Goal: Transaction & Acquisition: Book appointment/travel/reservation

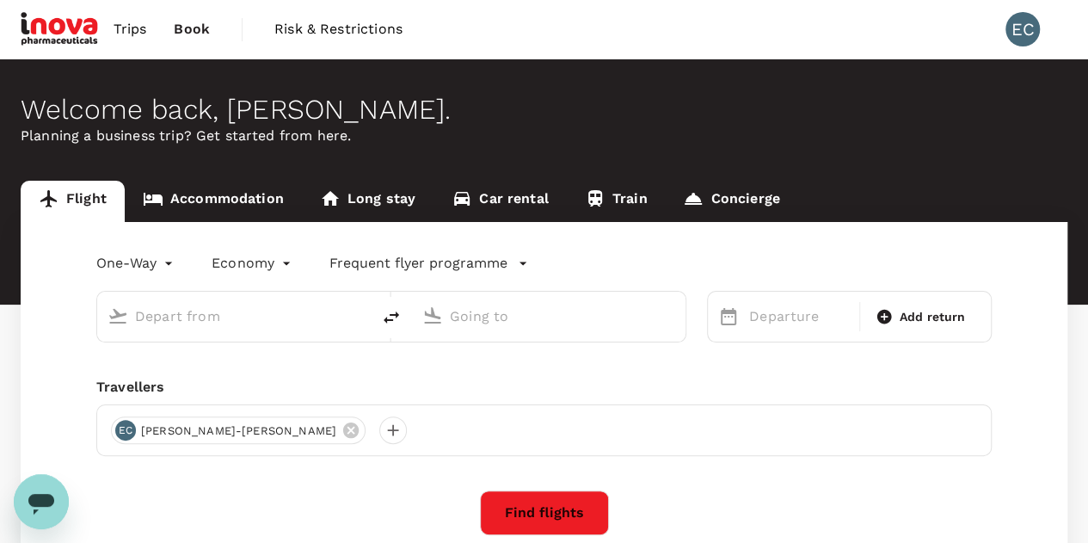
type input "roundtrip"
type input "Kuala Lumpur Intl ([GEOGRAPHIC_DATA])"
type input "Penang Intl (PEN)"
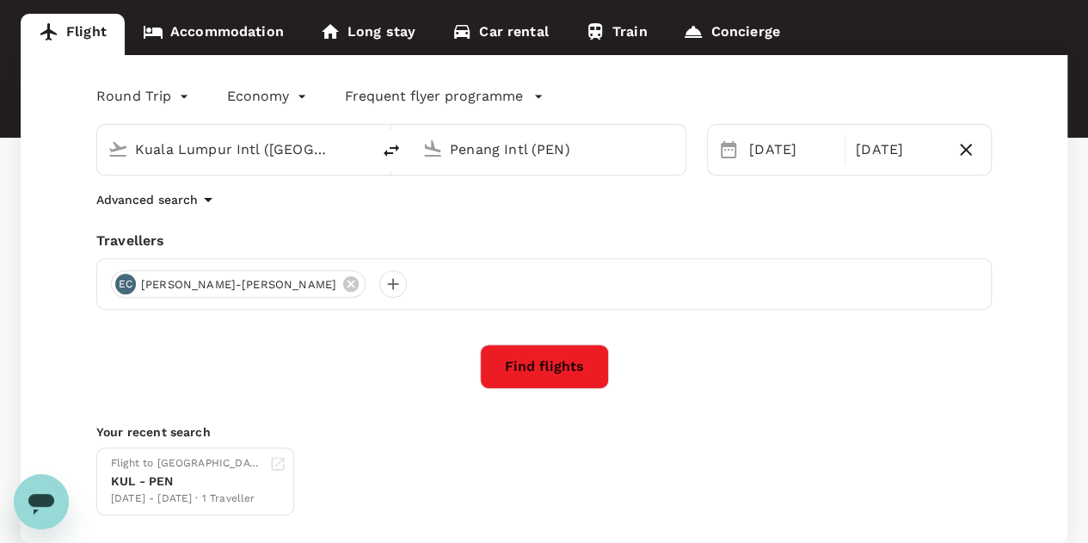
scroll to position [170, 0]
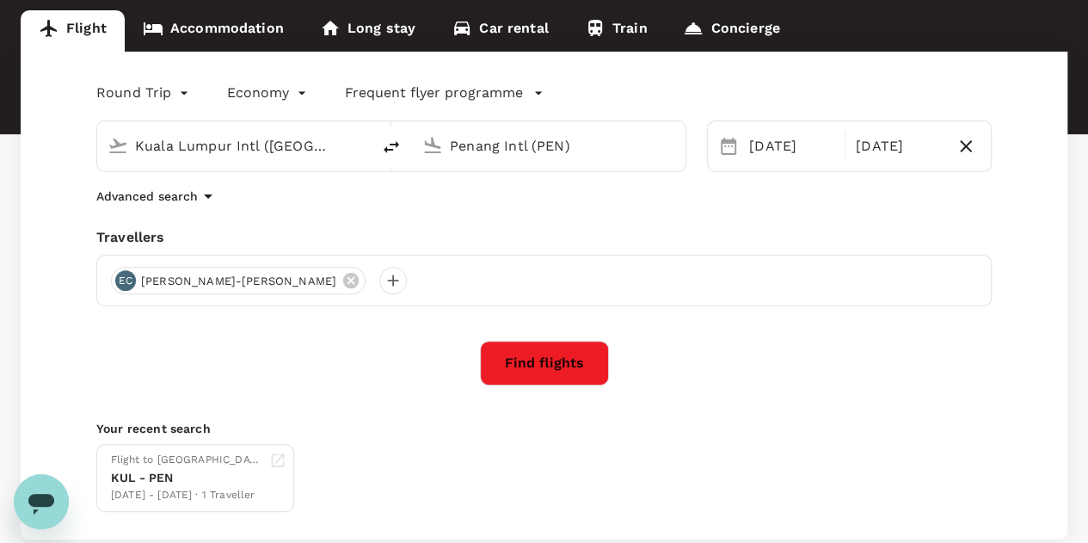
click at [535, 385] on div "Round Trip roundtrip Economy economy Frequent flyer programme [GEOGRAPHIC_DATA]…" at bounding box center [544, 296] width 1047 height 488
click at [538, 369] on button "Find flights" at bounding box center [544, 363] width 129 height 45
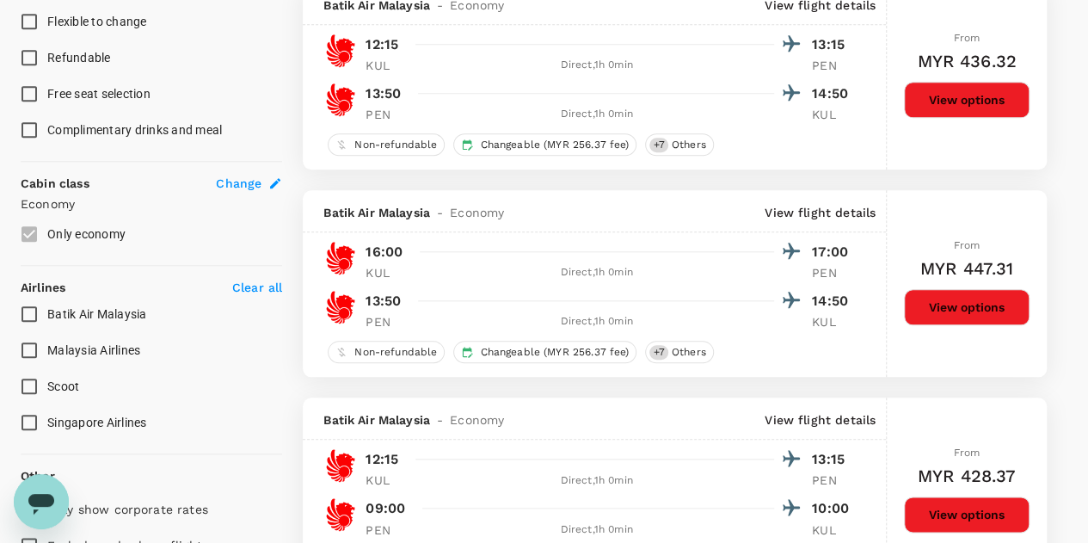
scroll to position [791, 0]
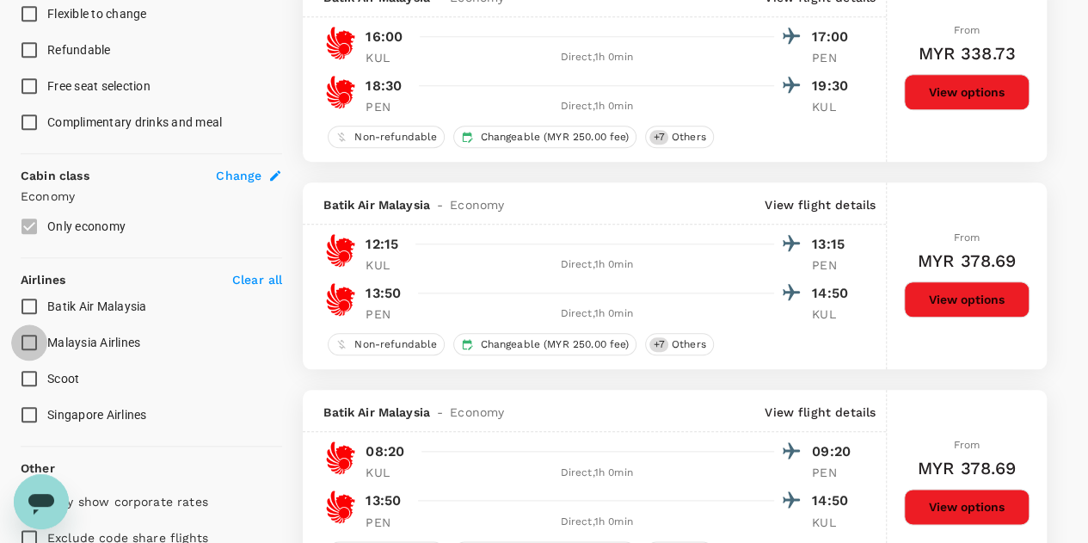
click at [35, 335] on input "Malaysia Airlines" at bounding box center [29, 342] width 36 height 36
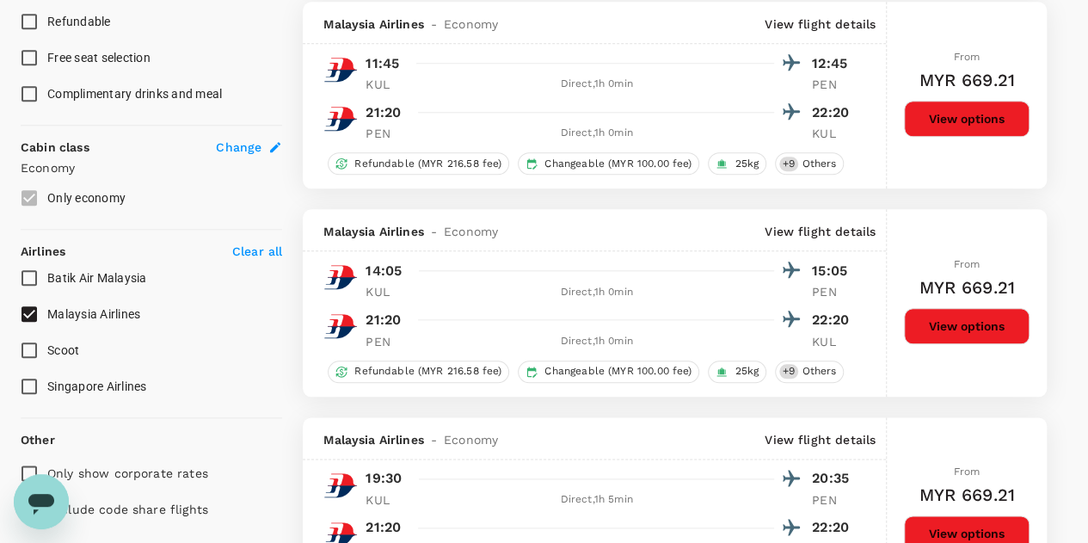
scroll to position [820, 0]
checkbox input "false"
checkbox input "true"
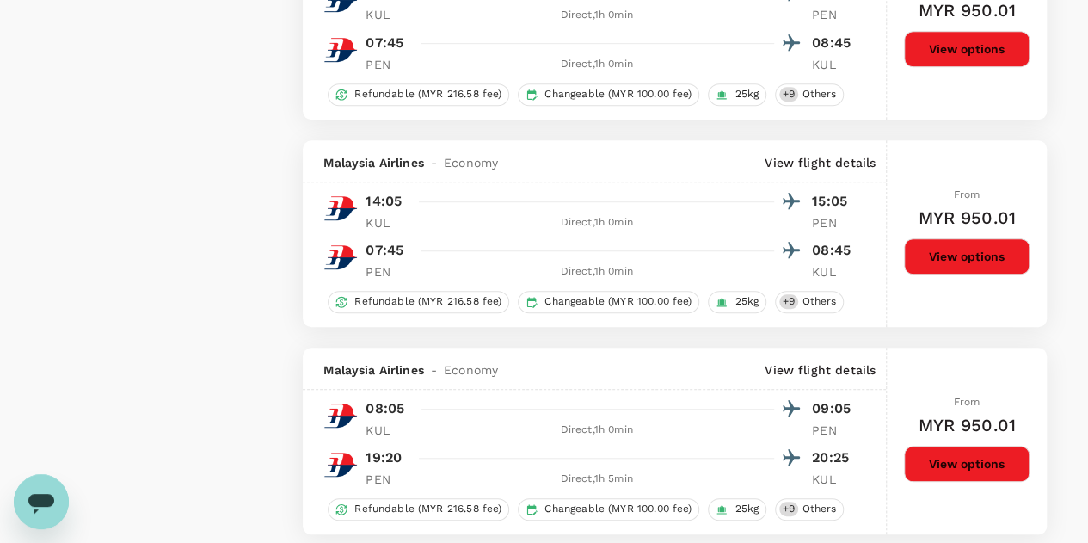
scroll to position [4108, 0]
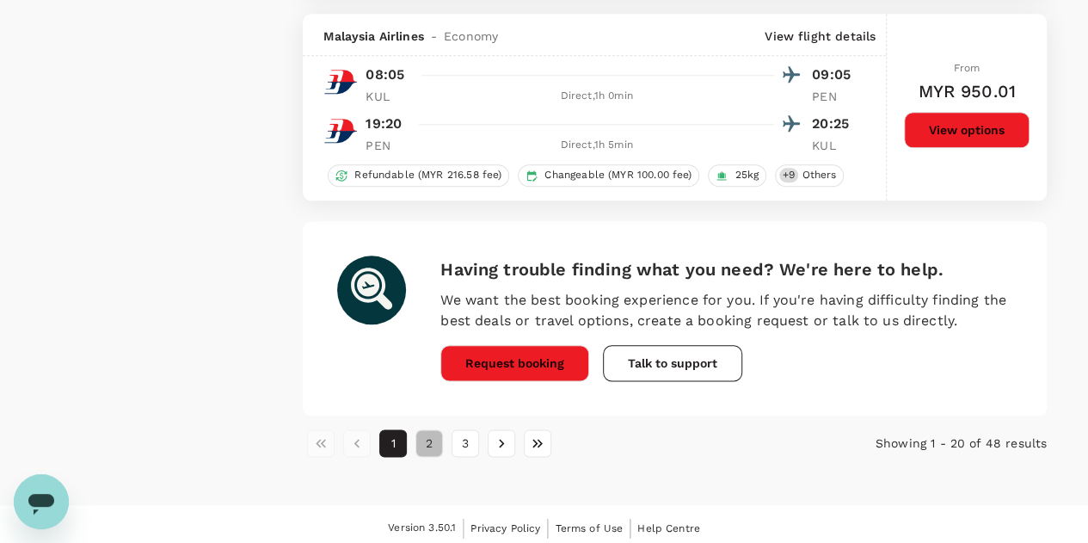
click at [423, 446] on button "2" at bounding box center [429, 443] width 28 height 28
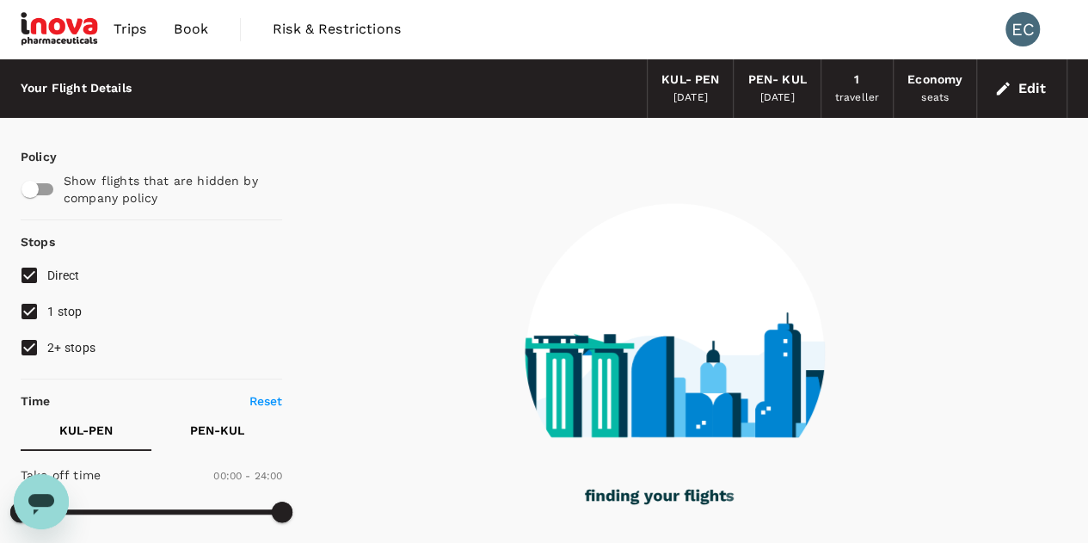
scroll to position [0, 0]
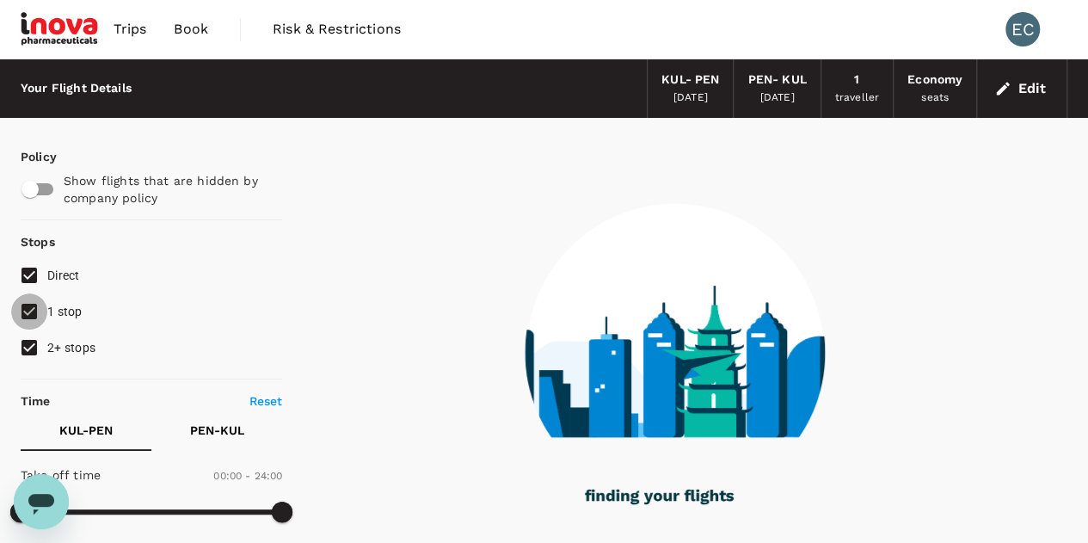
click at [34, 309] on input "1 stop" at bounding box center [29, 311] width 36 height 36
checkbox input "false"
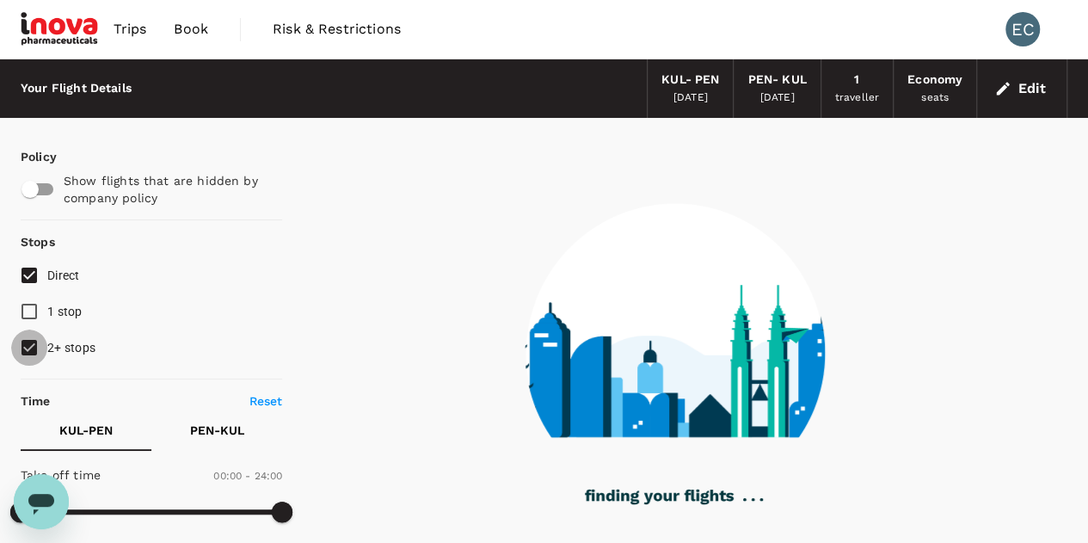
click at [28, 348] on input "2+ stops" at bounding box center [29, 347] width 36 height 36
checkbox input "false"
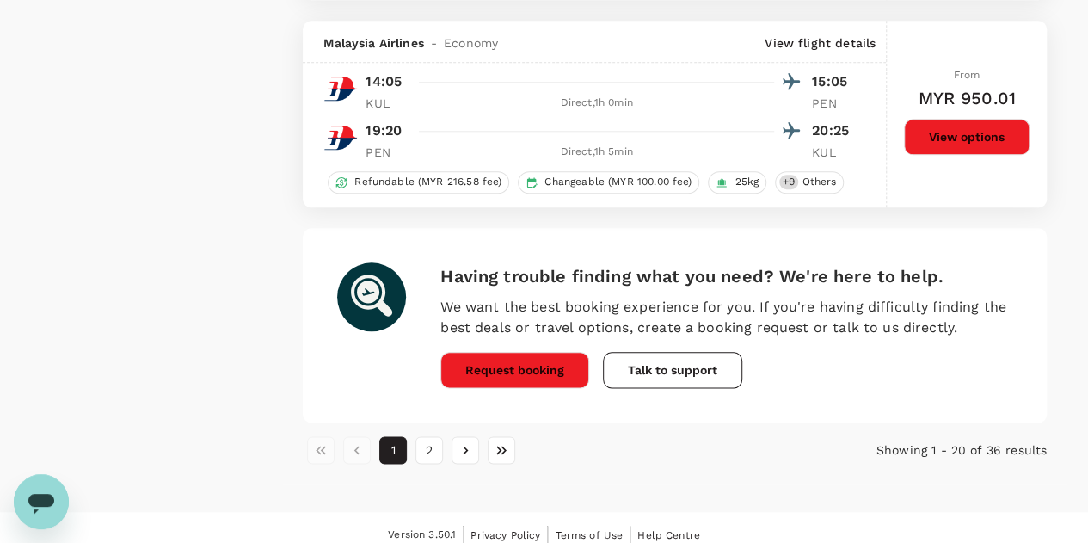
scroll to position [4108, 0]
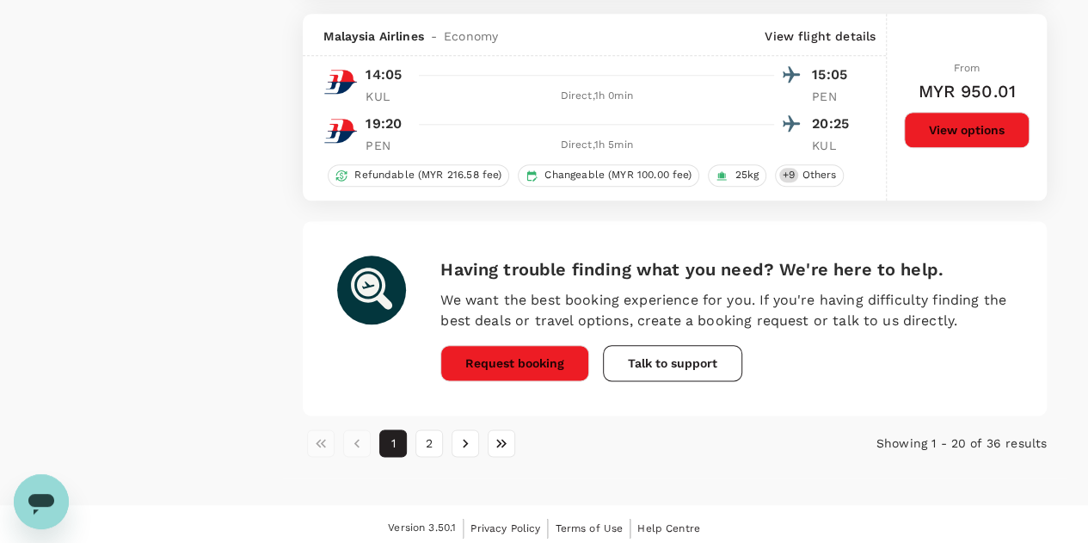
click at [382, 441] on button "1" at bounding box center [393, 443] width 28 height 28
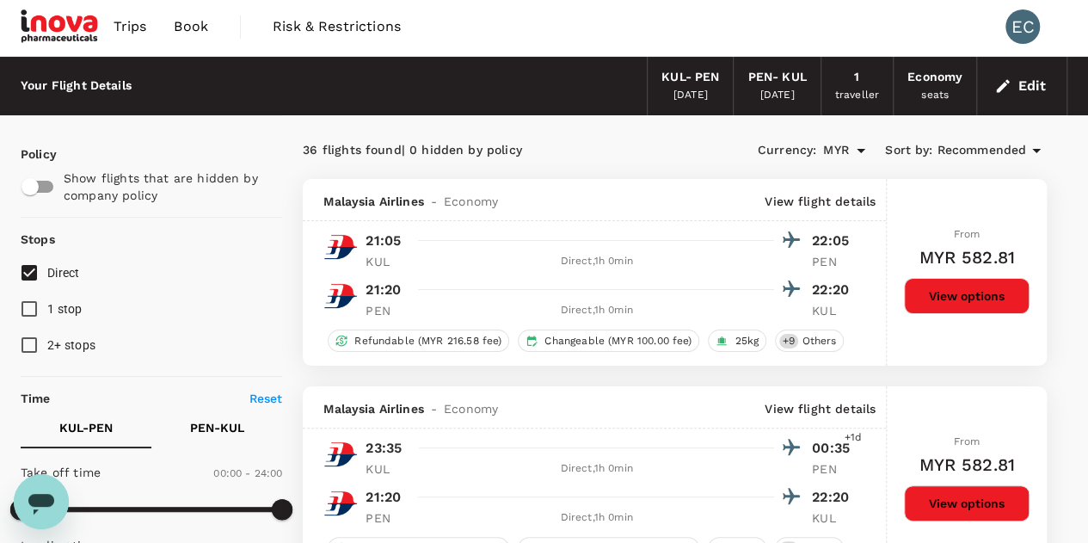
scroll to position [0, 0]
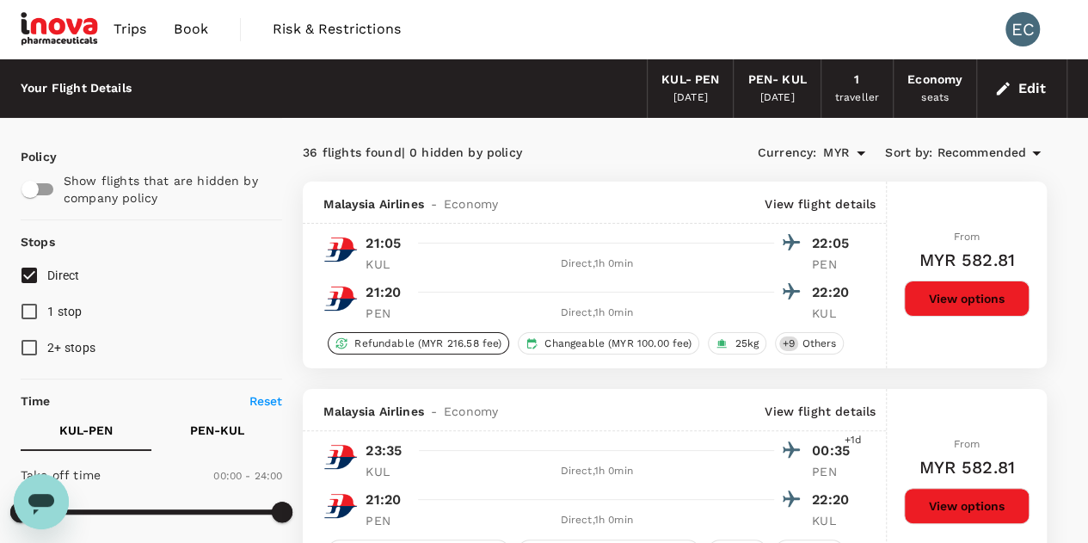
click at [463, 344] on span "Refundable (MYR 216.58 fee)" at bounding box center [428, 343] width 161 height 15
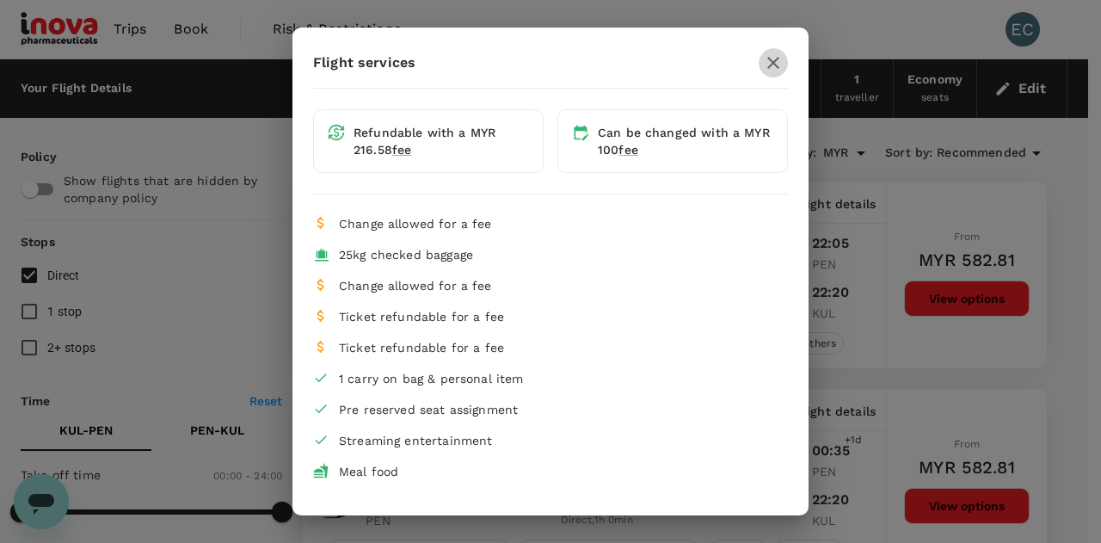
click at [763, 57] on icon "button" at bounding box center [773, 62] width 21 height 21
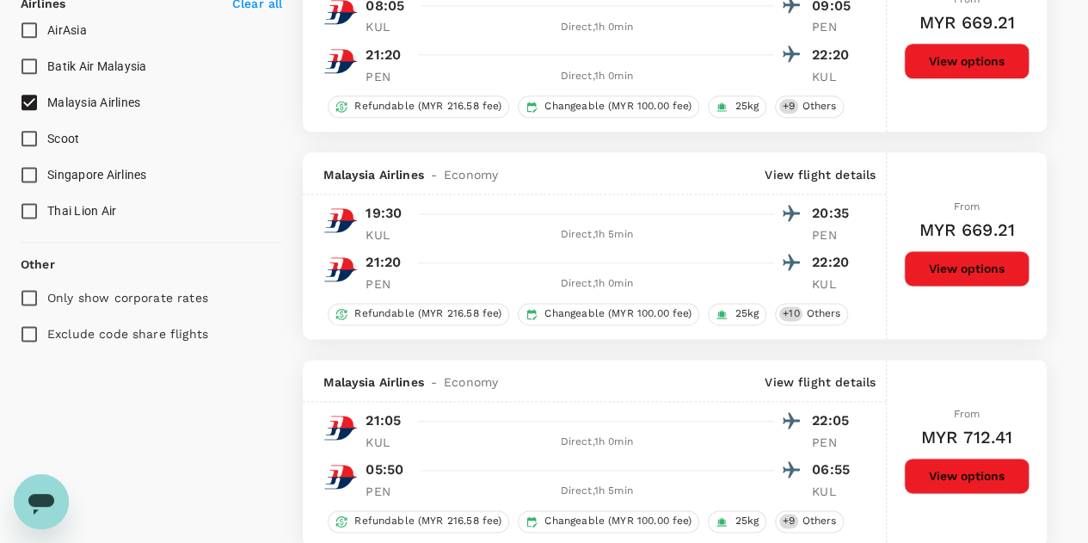
scroll to position [1018, 0]
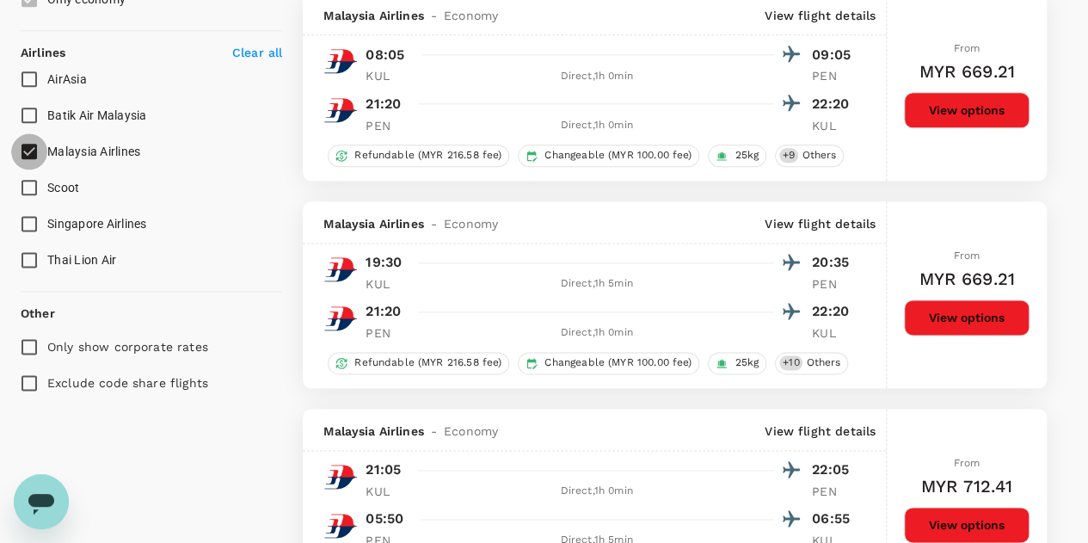
click at [28, 151] on input "Malaysia Airlines" at bounding box center [29, 151] width 36 height 36
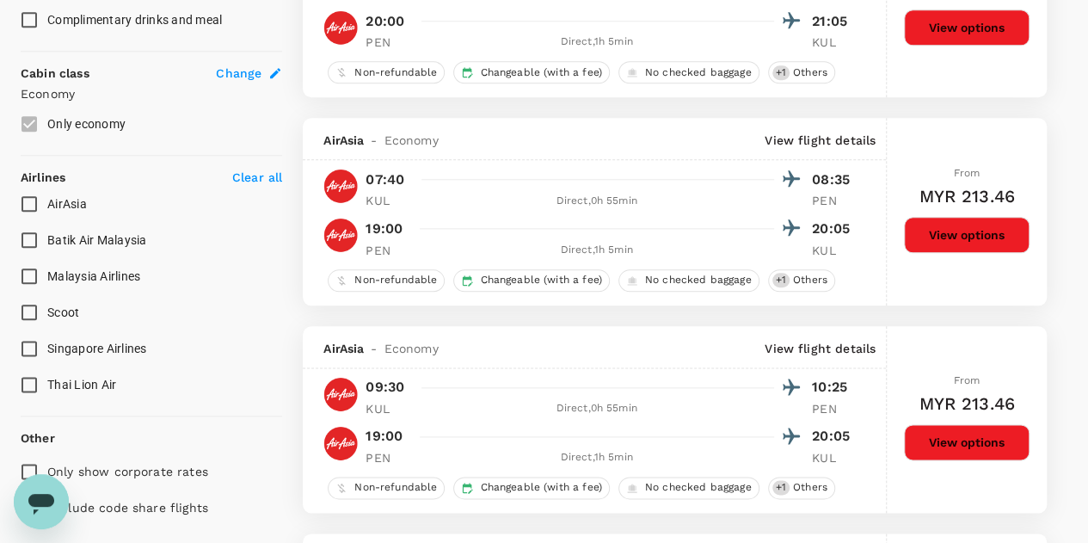
scroll to position [894, 0]
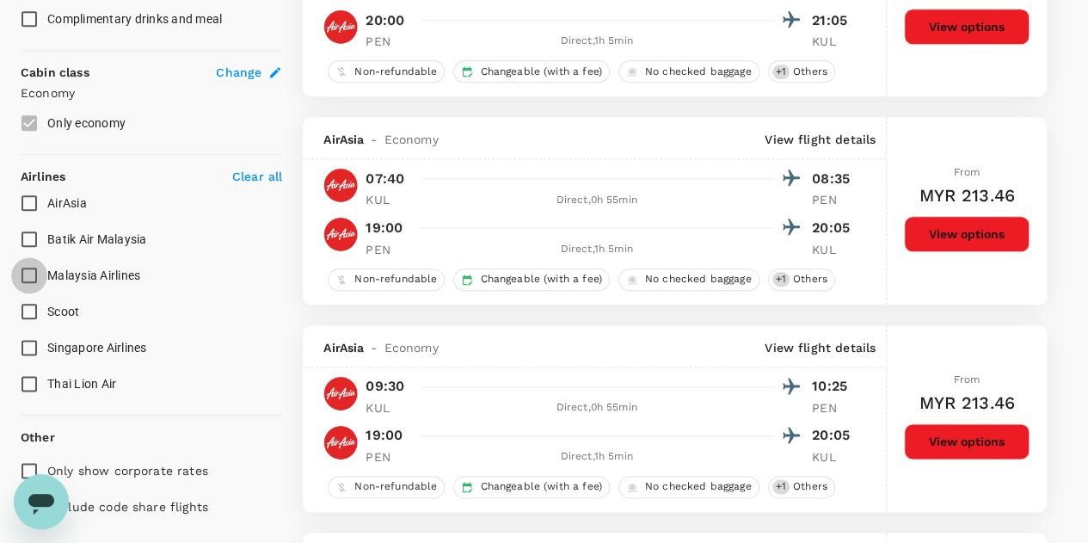
click at [35, 276] on input "Malaysia Airlines" at bounding box center [29, 275] width 36 height 36
checkbox input "true"
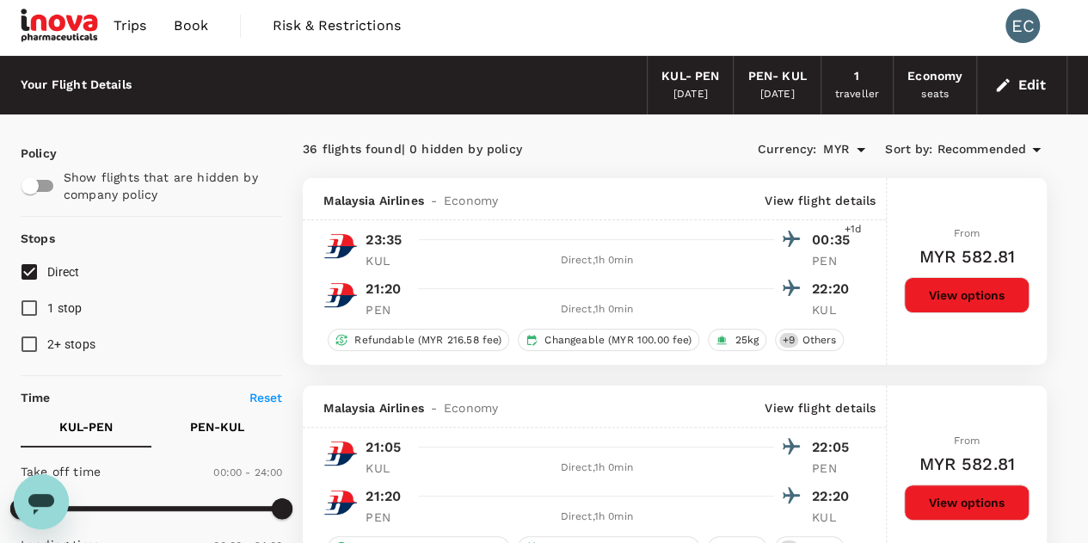
scroll to position [0, 0]
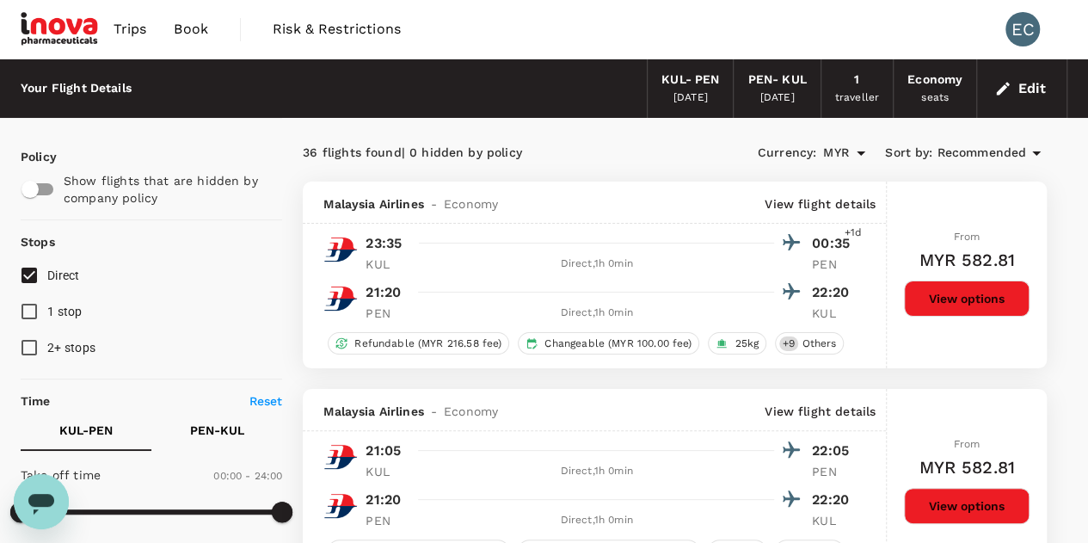
click at [67, 22] on img at bounding box center [60, 29] width 79 height 38
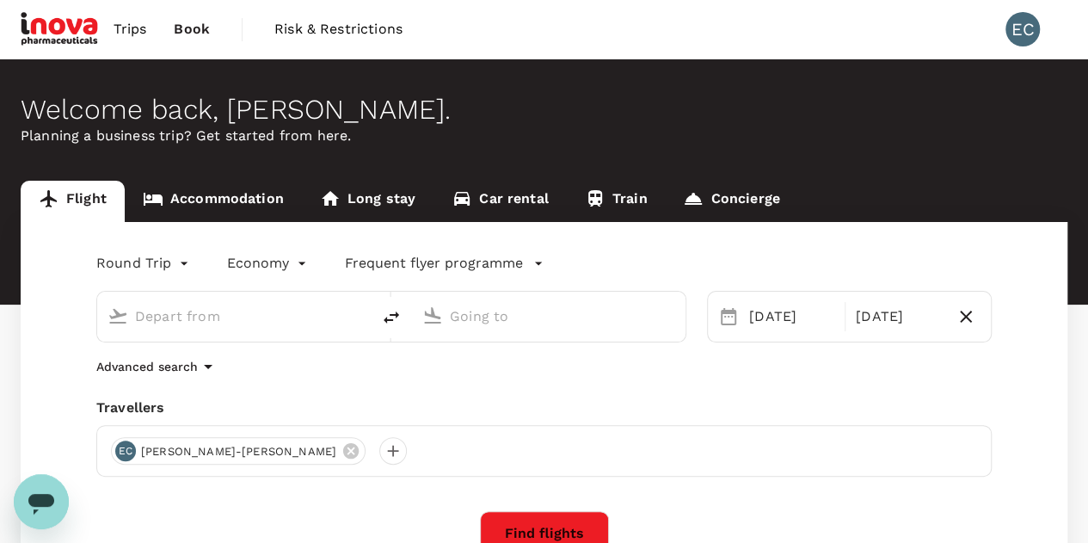
type input "Kuala Lumpur Intl (KUL)"
type input "Penang Intl (PEN)"
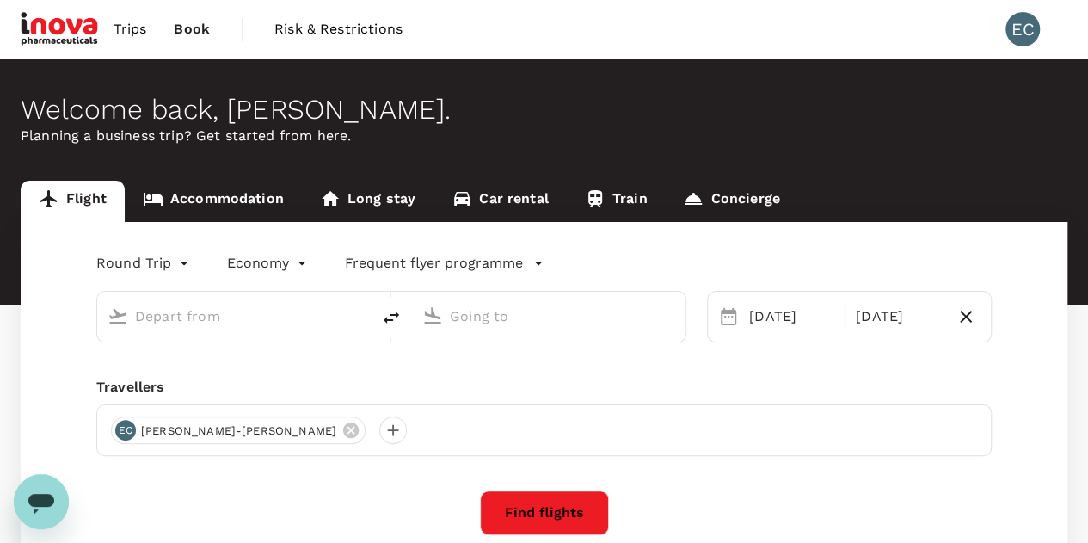
type input "Kuala Lumpur Intl (KUL)"
type input "Penang Intl (PEN)"
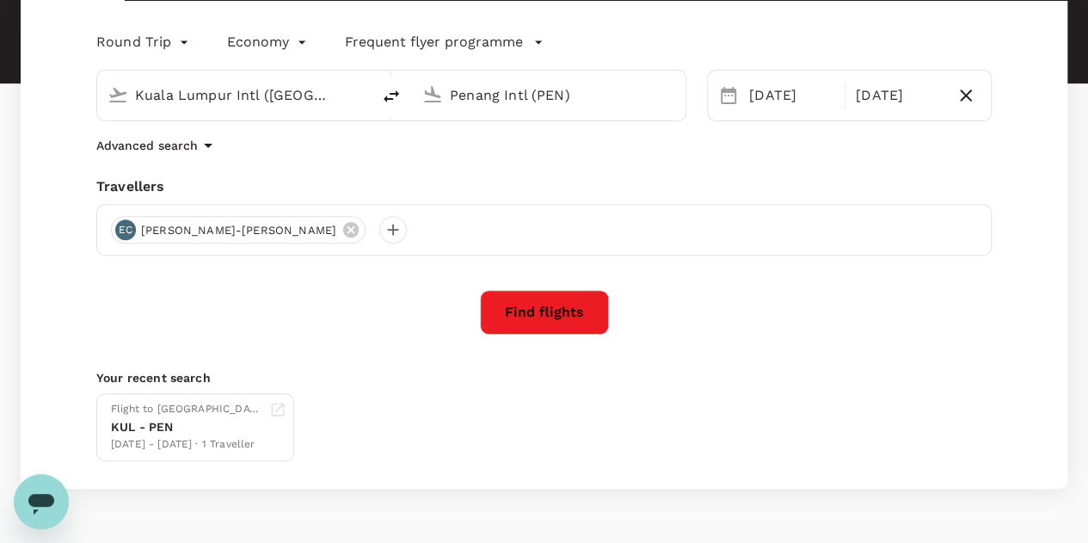
scroll to position [224, 0]
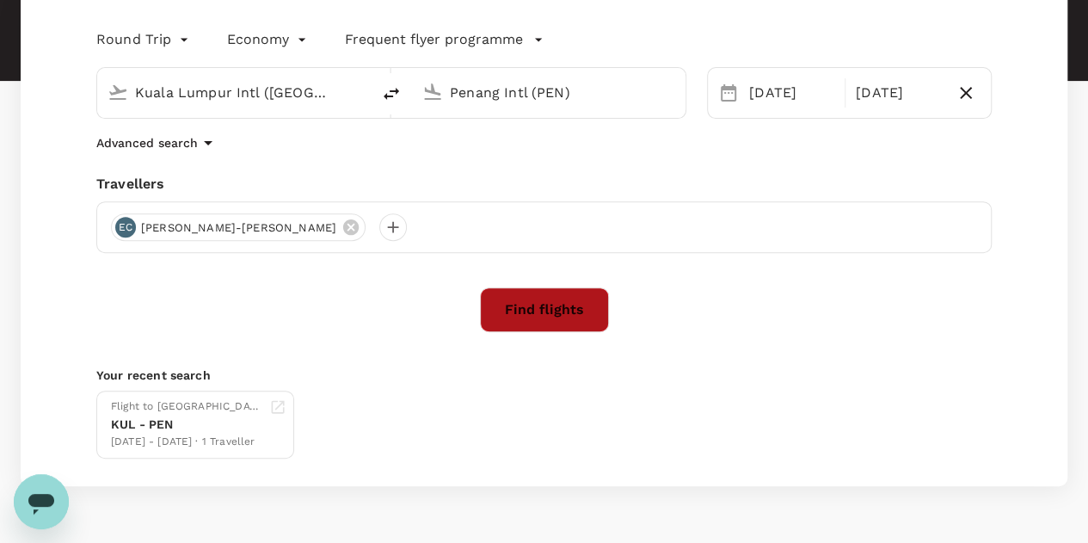
click at [538, 314] on button "Find flights" at bounding box center [544, 309] width 129 height 45
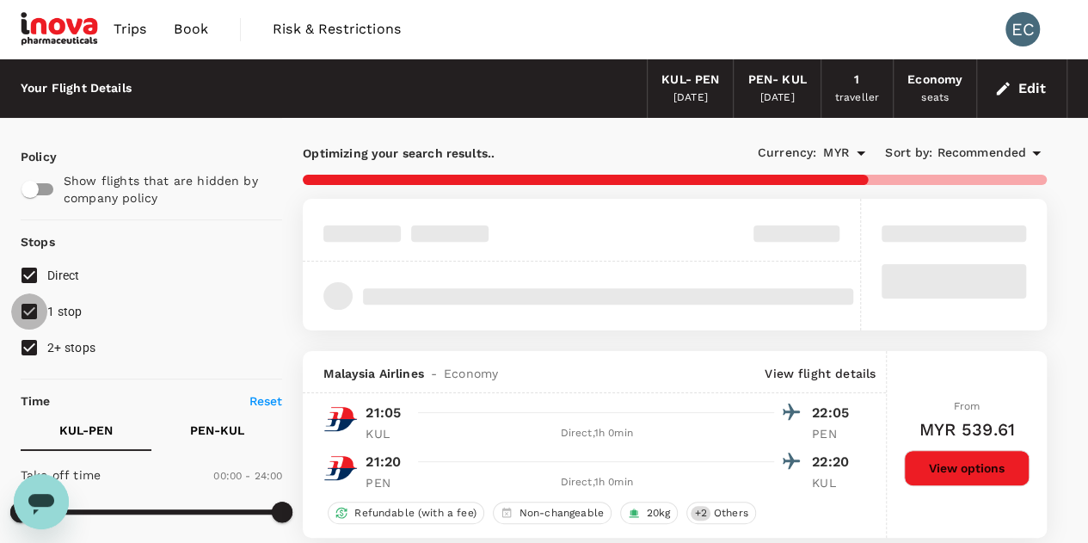
click at [21, 304] on input "1 stop" at bounding box center [29, 311] width 36 height 36
checkbox input "false"
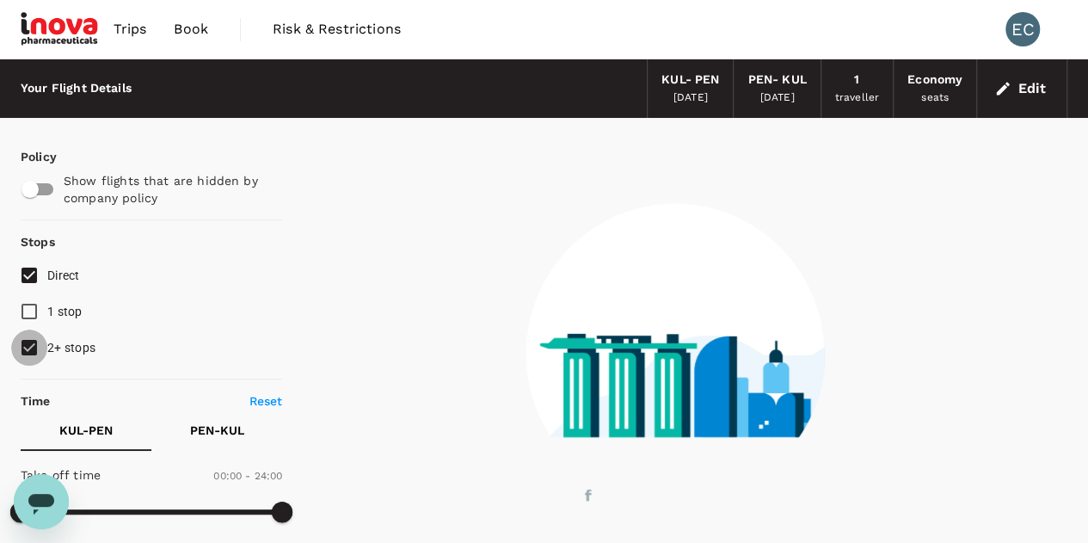
click at [25, 338] on input "2+ stops" at bounding box center [29, 347] width 36 height 36
checkbox input "false"
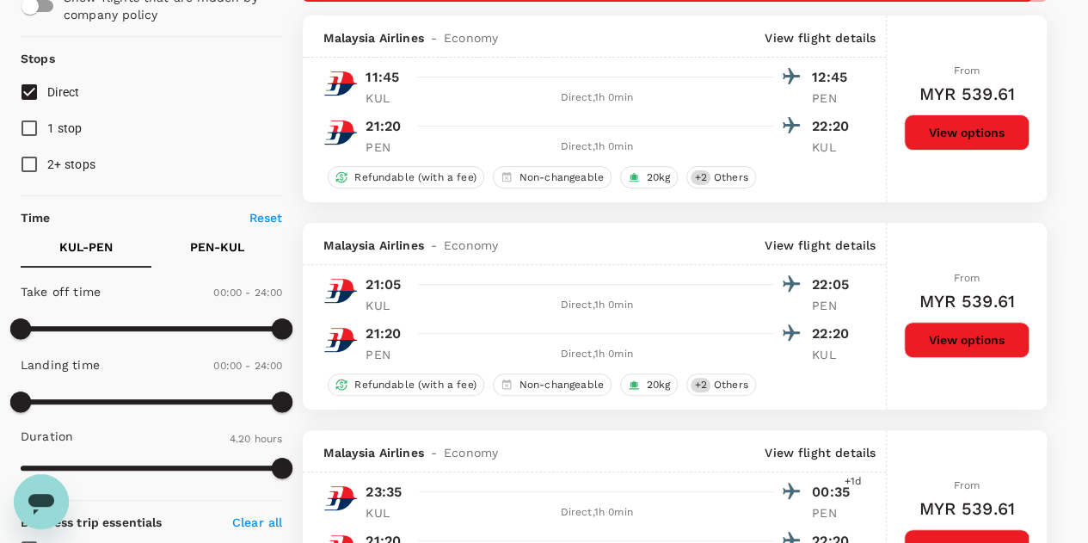
scroll to position [196, 0]
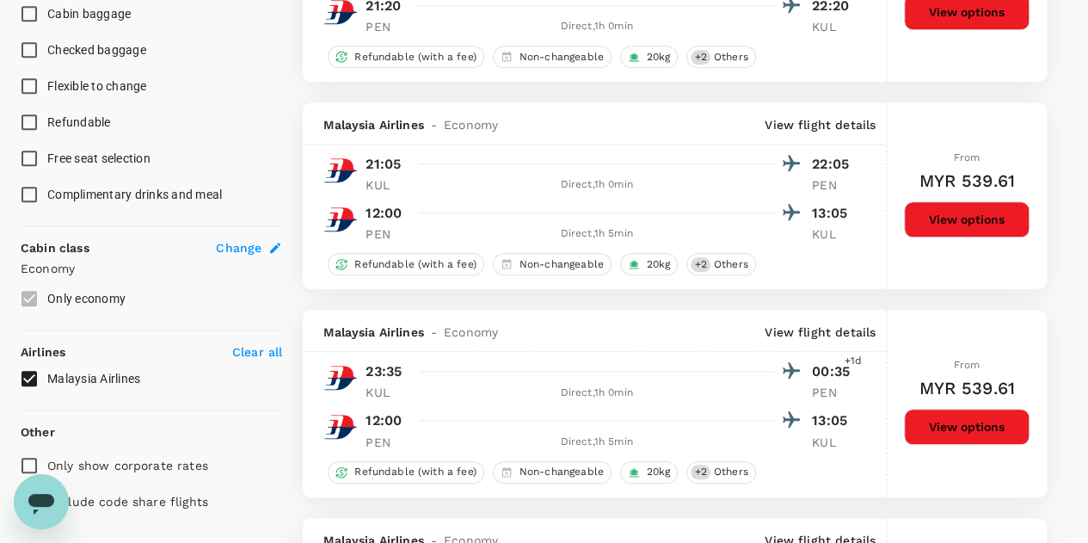
checkbox input "false"
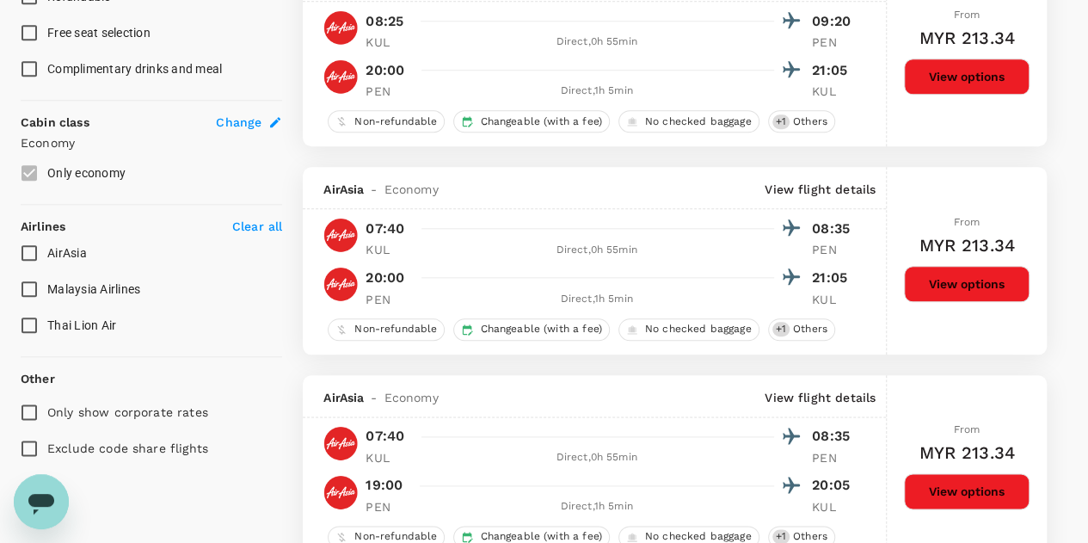
scroll to position [846, 0]
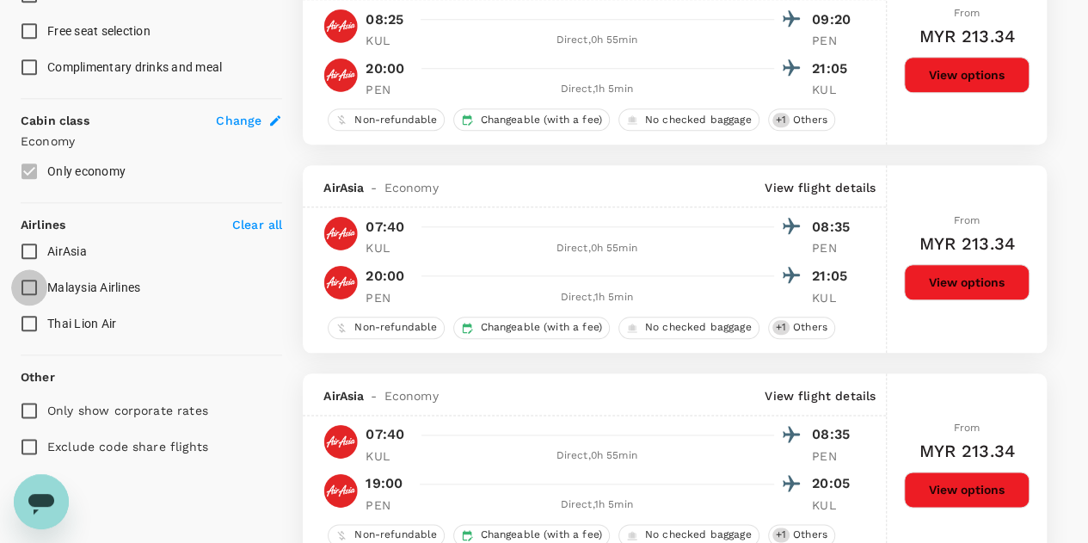
click at [34, 276] on input "Malaysia Airlines" at bounding box center [29, 287] width 36 height 36
checkbox input "true"
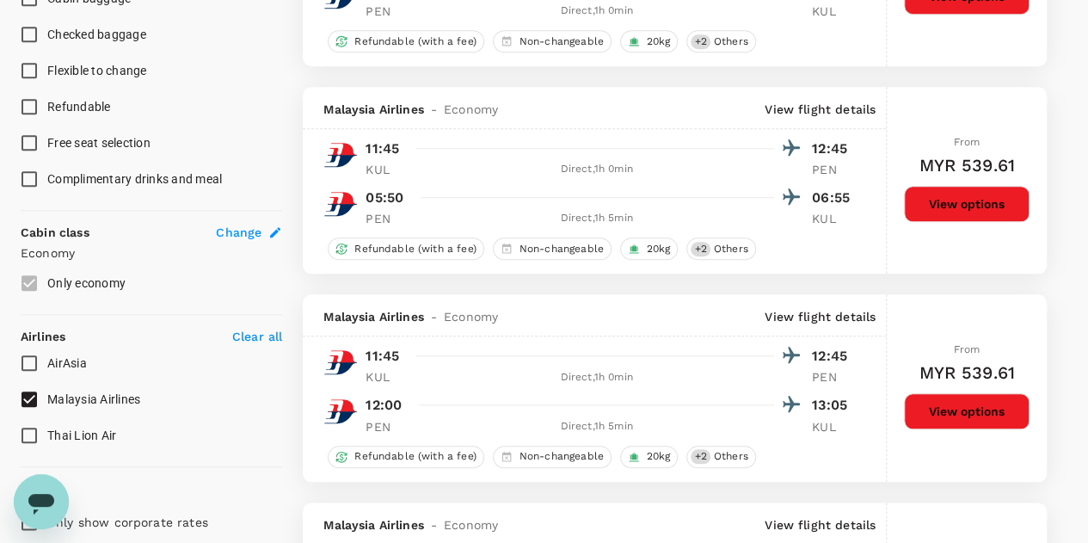
scroll to position [649, 0]
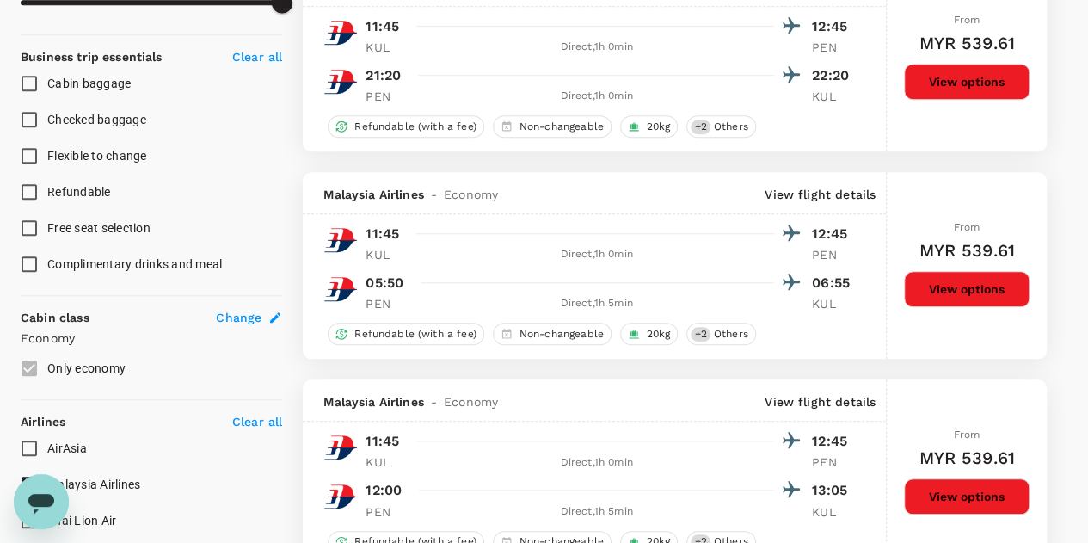
type input "445"
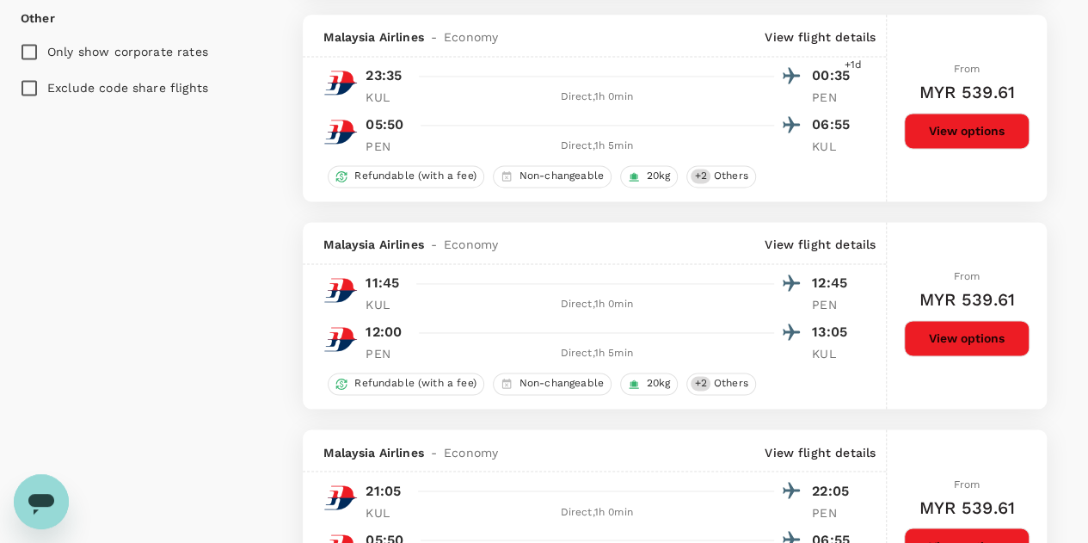
scroll to position [1290, 0]
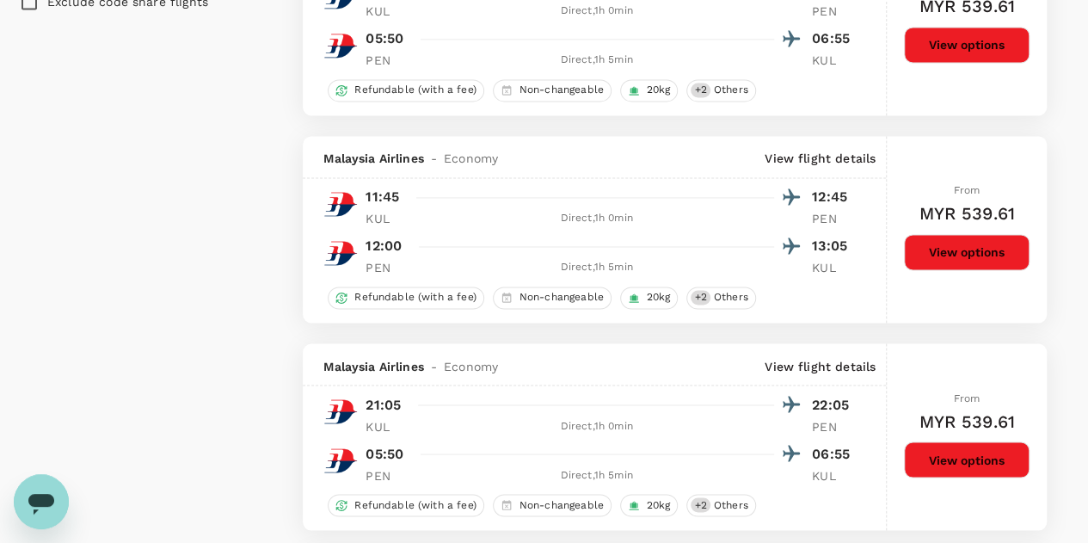
click at [941, 258] on button "View options" at bounding box center [967, 252] width 126 height 36
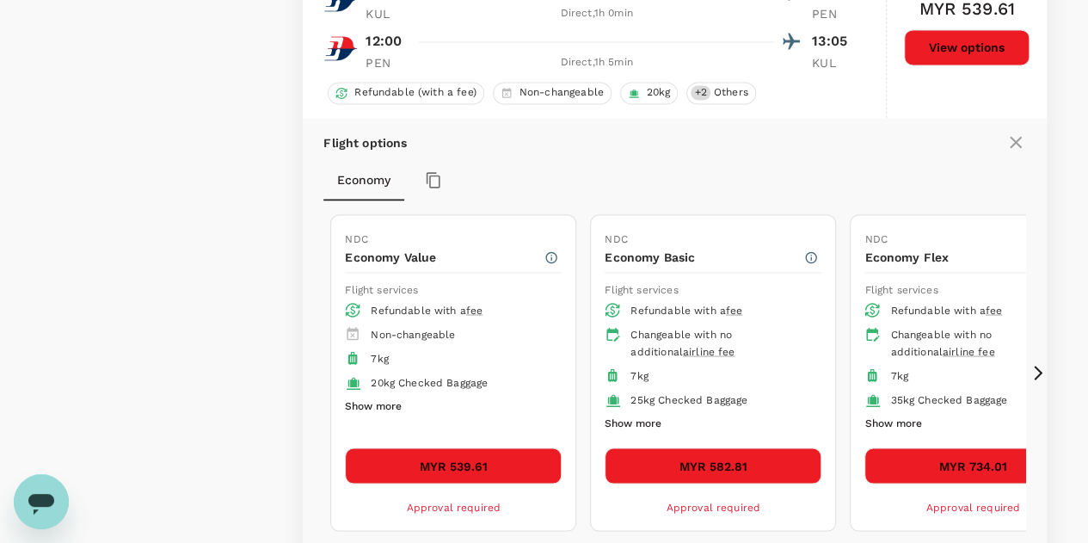
scroll to position [1496, 0]
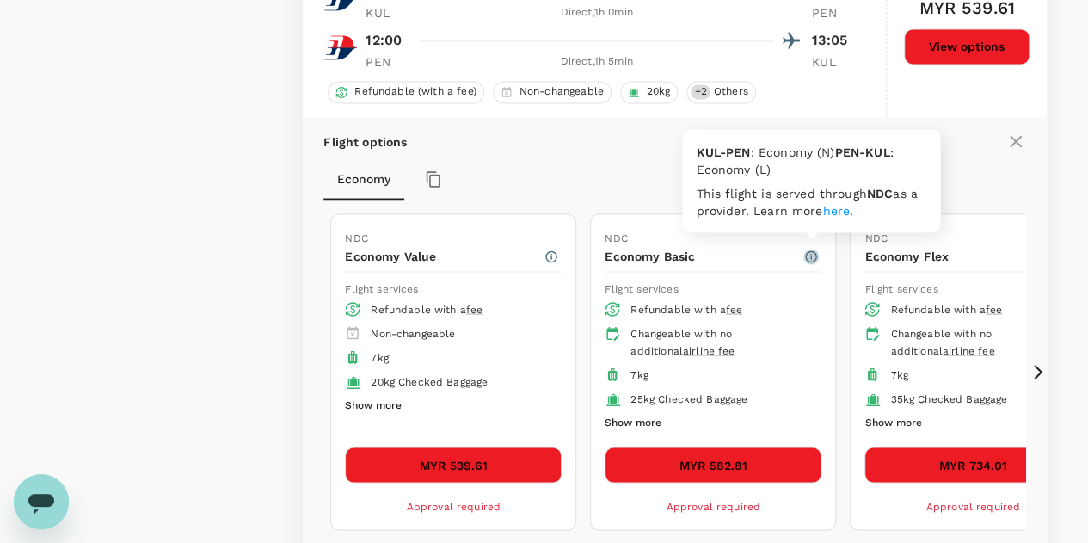
click at [809, 252] on icon "button" at bounding box center [811, 256] width 14 height 14
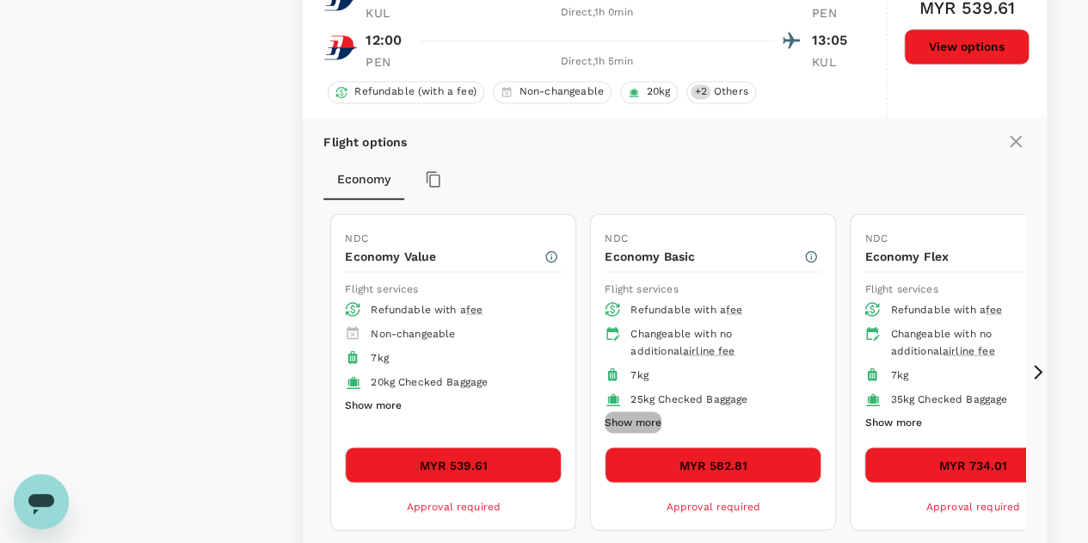
click at [658, 411] on button "Show more" at bounding box center [633, 422] width 57 height 22
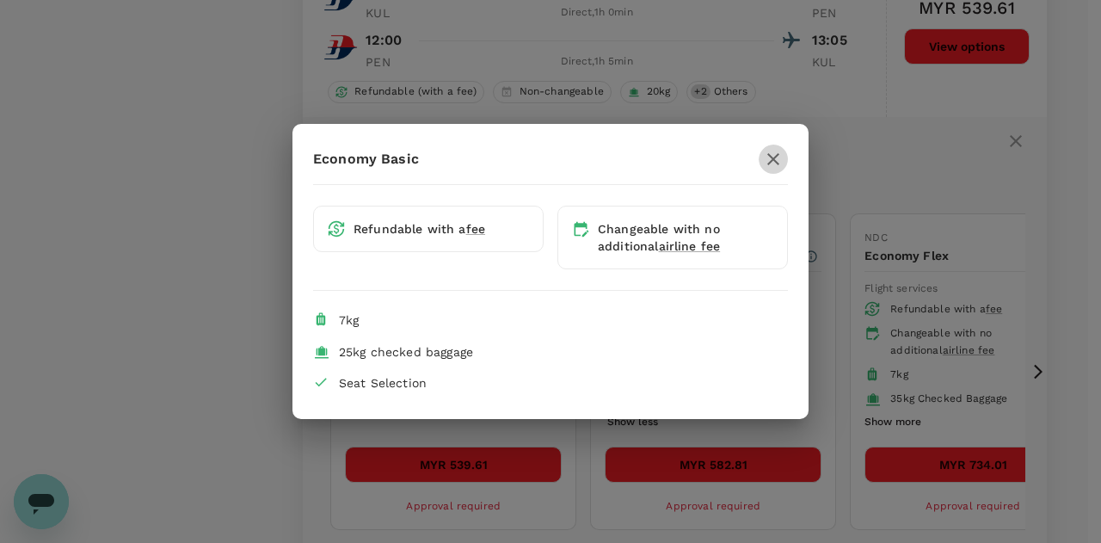
click at [779, 165] on icon "button" at bounding box center [773, 159] width 21 height 21
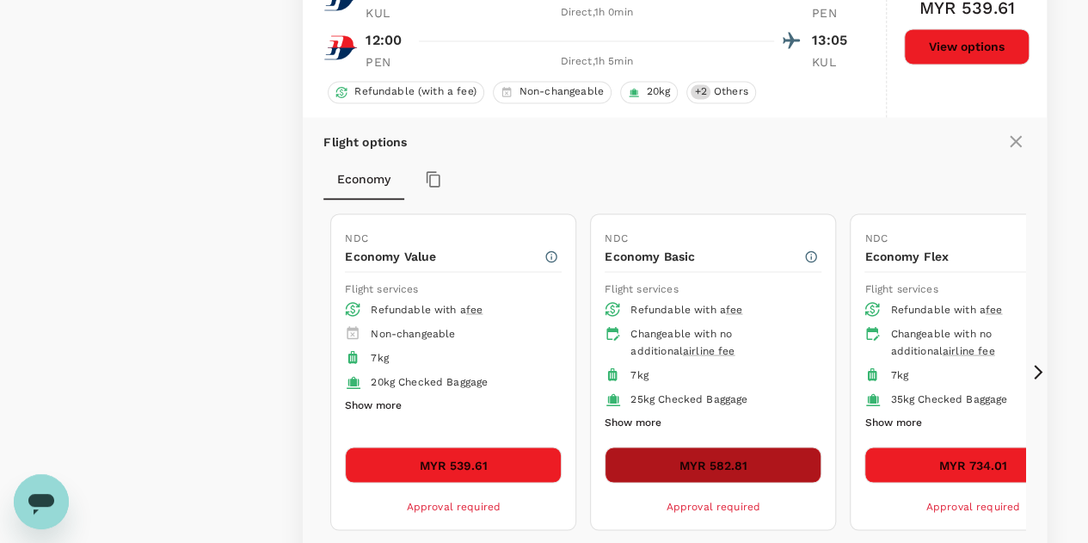
click at [727, 452] on button "MYR 582.81" at bounding box center [713, 464] width 217 height 36
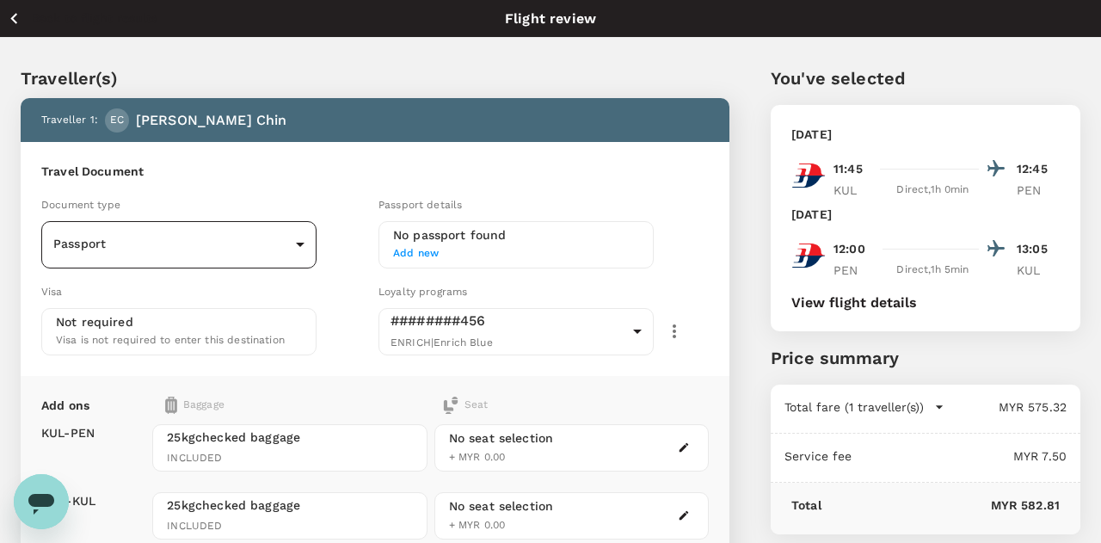
click at [191, 231] on body "Back to flight results Flight review Traveller(s) Traveller 1 : EC Elyssia Jia-…" at bounding box center [550, 395] width 1101 height 791
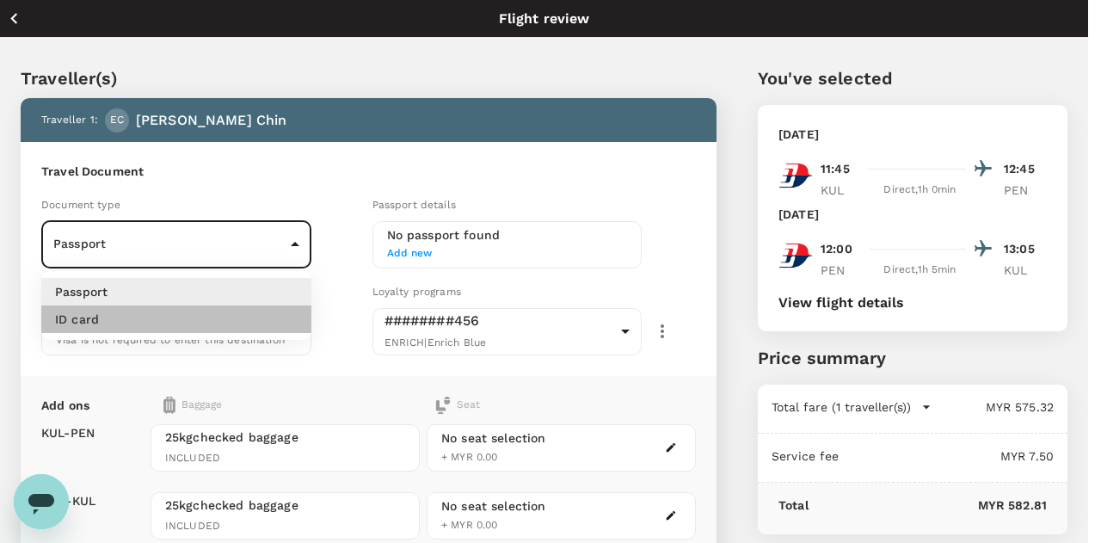
click at [113, 315] on li "ID card" at bounding box center [176, 319] width 270 height 28
type input "Id card"
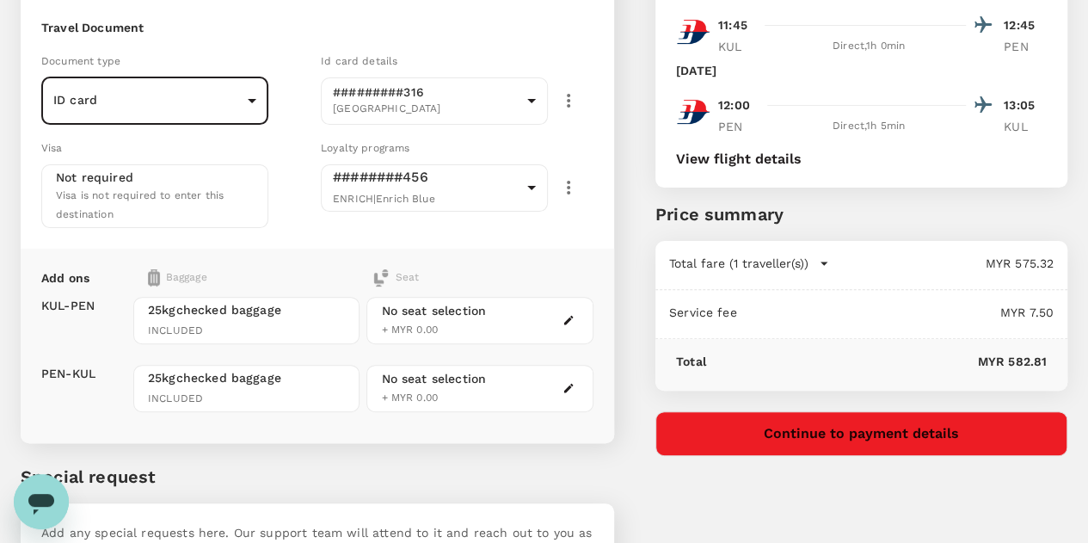
scroll to position [156, 0]
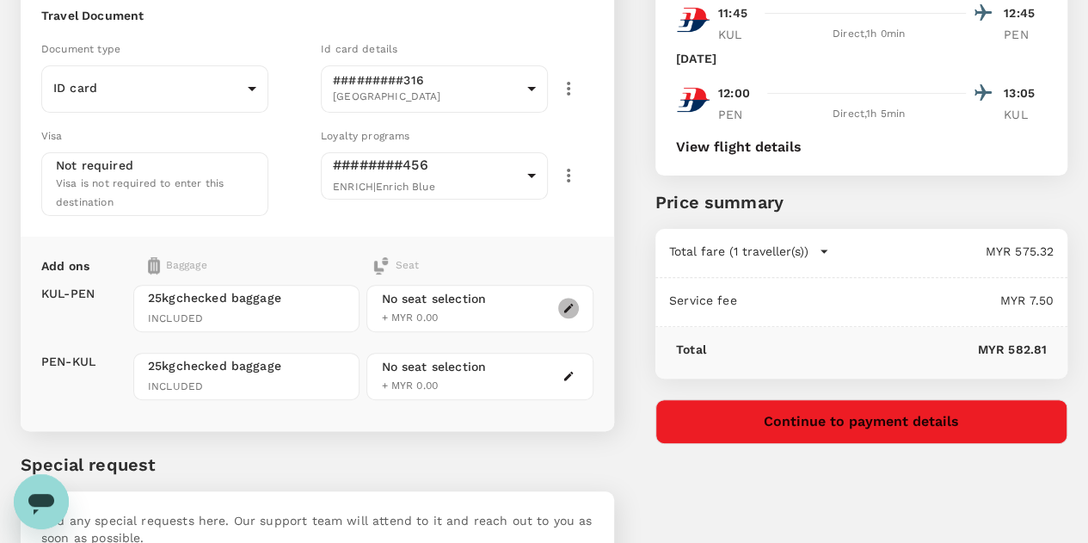
click at [575, 302] on icon "button" at bounding box center [569, 308] width 12 height 12
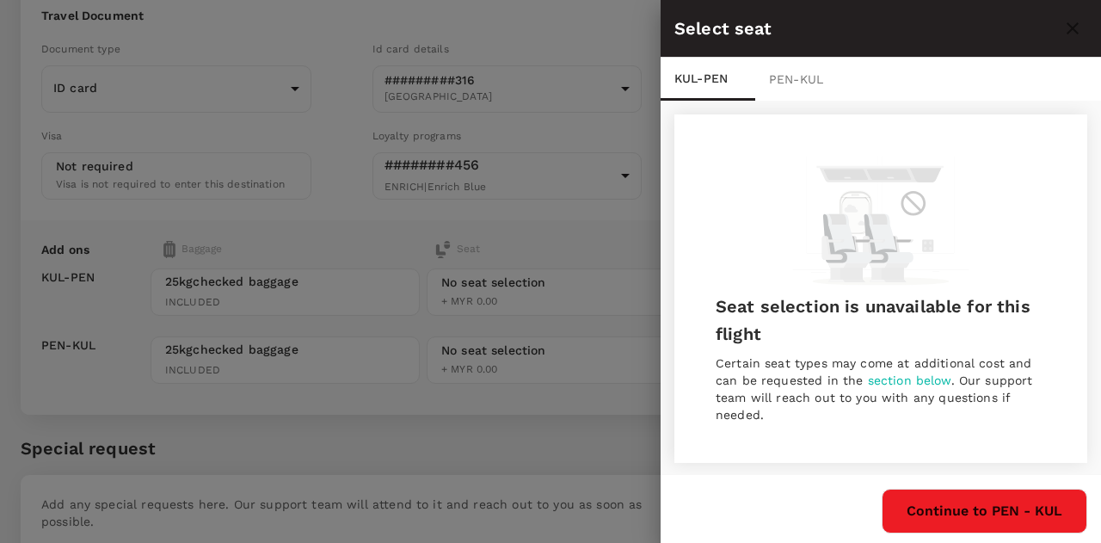
click at [654, 174] on div at bounding box center [550, 271] width 1101 height 543
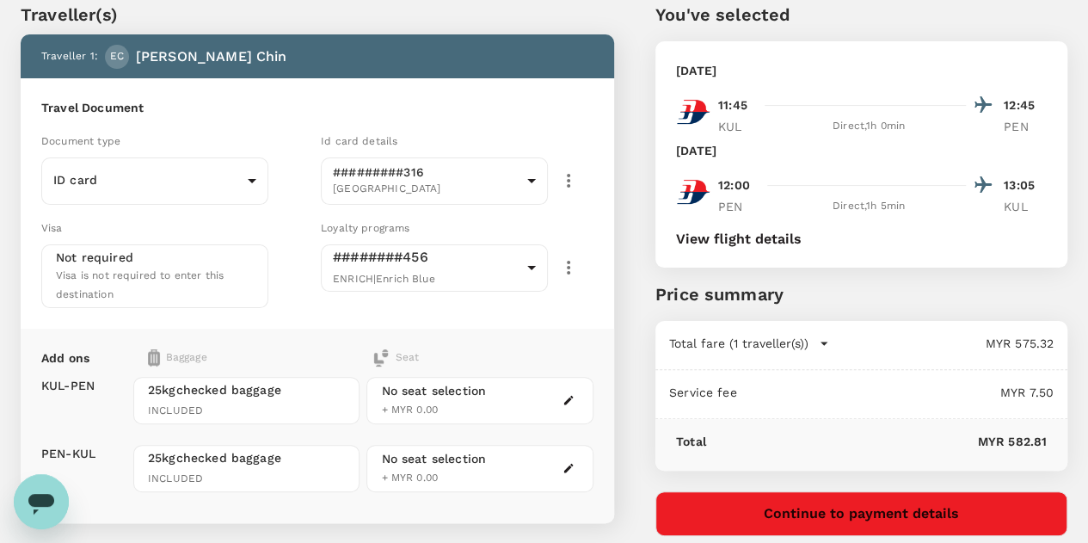
scroll to position [0, 0]
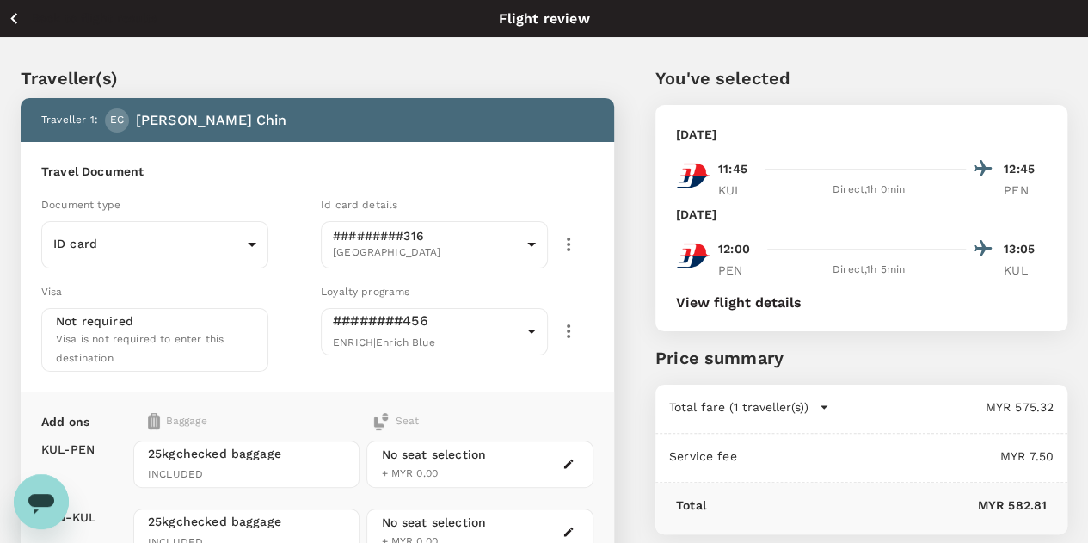
click at [718, 221] on div "You've selected Wednesday, 10 Sep 2025 11:45 12:45 KUL Direct , 1h 0min PEN Sat…" at bounding box center [840, 401] width 453 height 754
click at [833, 402] on icon "button" at bounding box center [823, 406] width 17 height 17
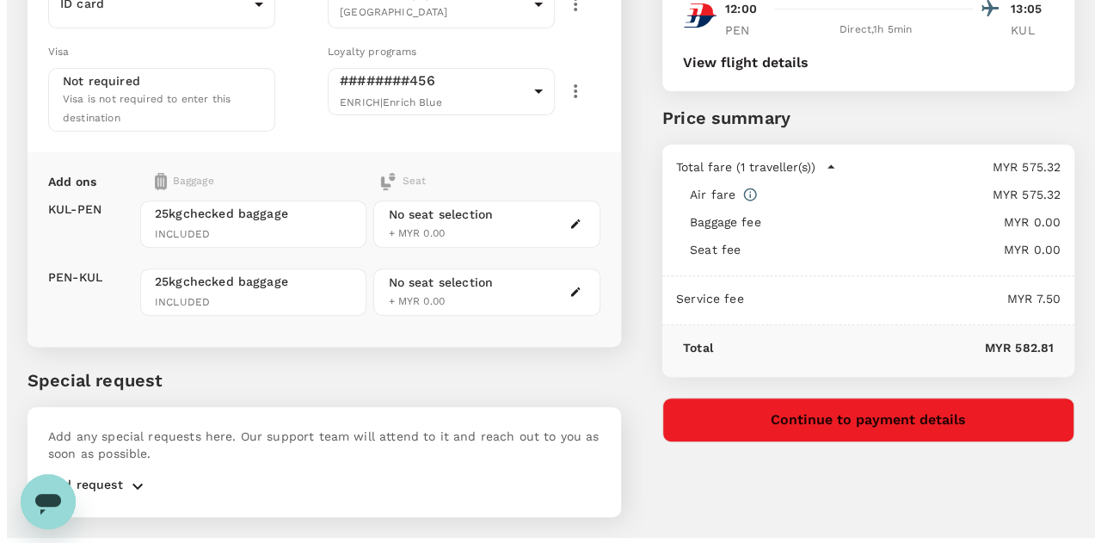
scroll to position [241, 0]
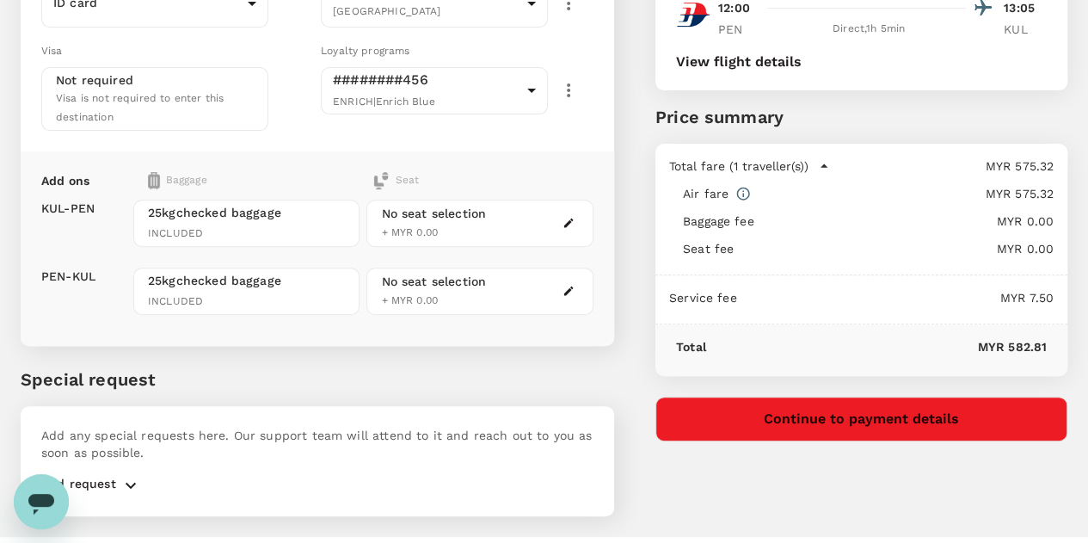
click at [792, 419] on button "Continue to payment details" at bounding box center [861, 419] width 412 height 45
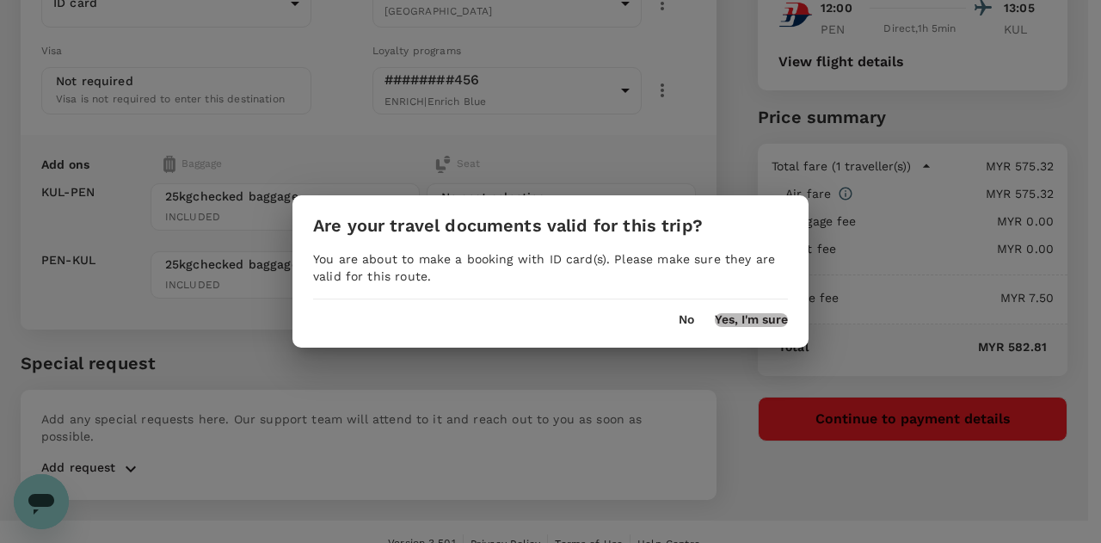
click at [717, 325] on button "Yes, I'm sure" at bounding box center [751, 320] width 73 height 14
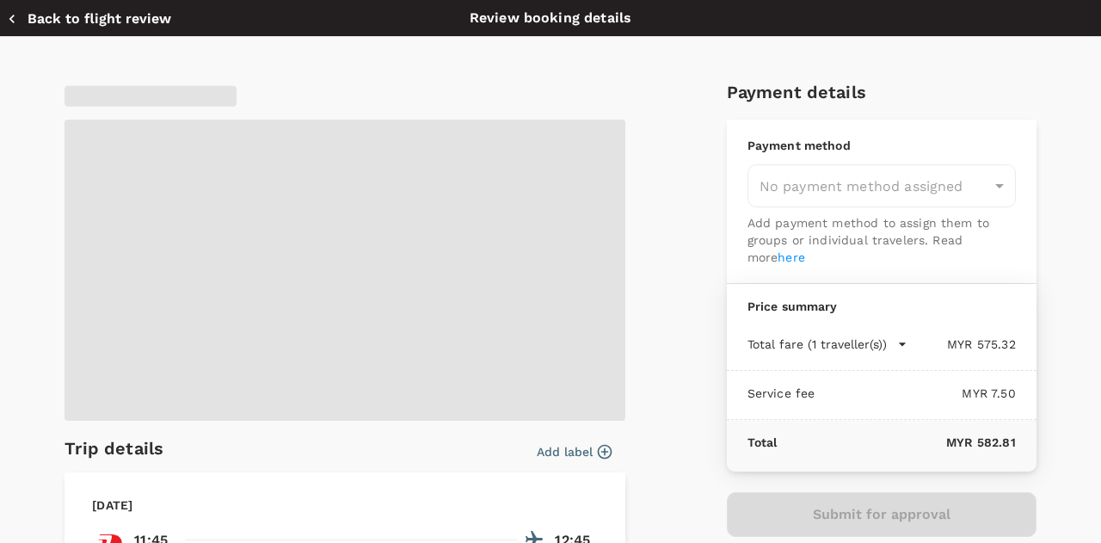
type input "9f5caa56-9d05-4ee6-b1ba-c7ffca059c83"
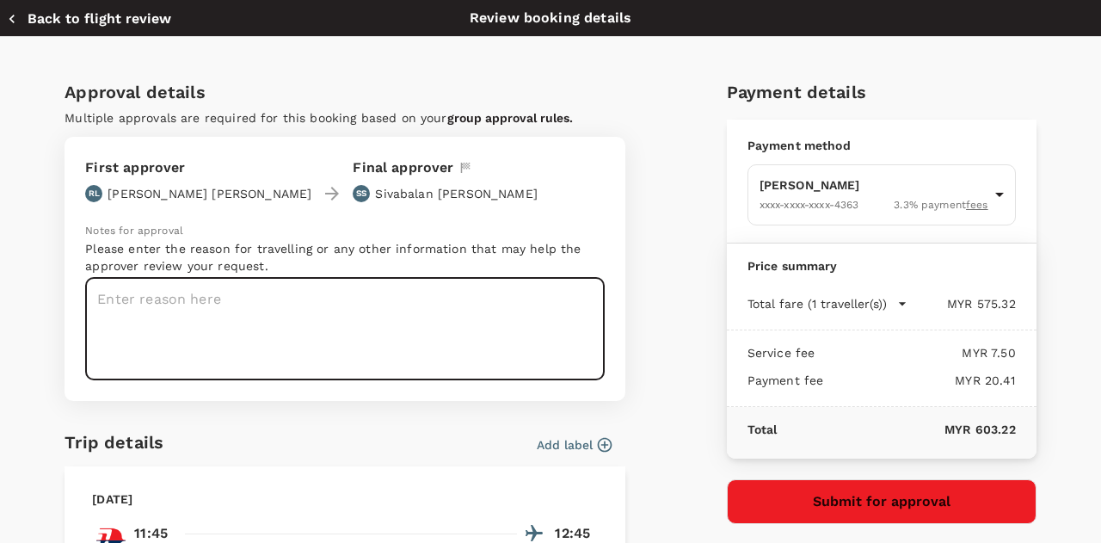
click at [399, 356] on textarea at bounding box center [345, 329] width 520 height 102
paste textarea "National MMA Convention & Scientific Congress 2025"
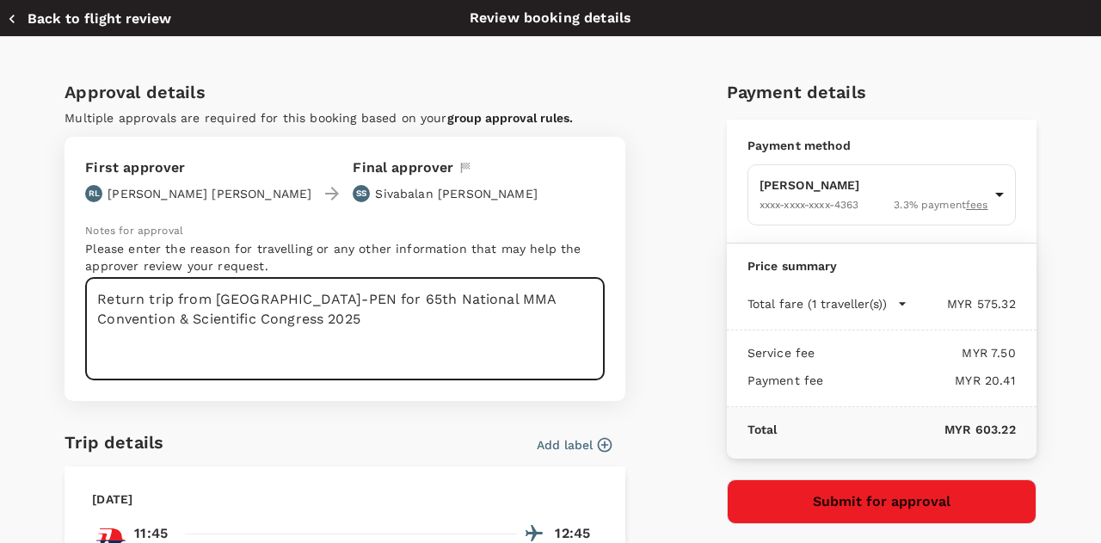
click at [372, 331] on textarea "Return trip from KUL-PEN for 65th National MMA Convention & Scientific Congress…" at bounding box center [345, 329] width 520 height 102
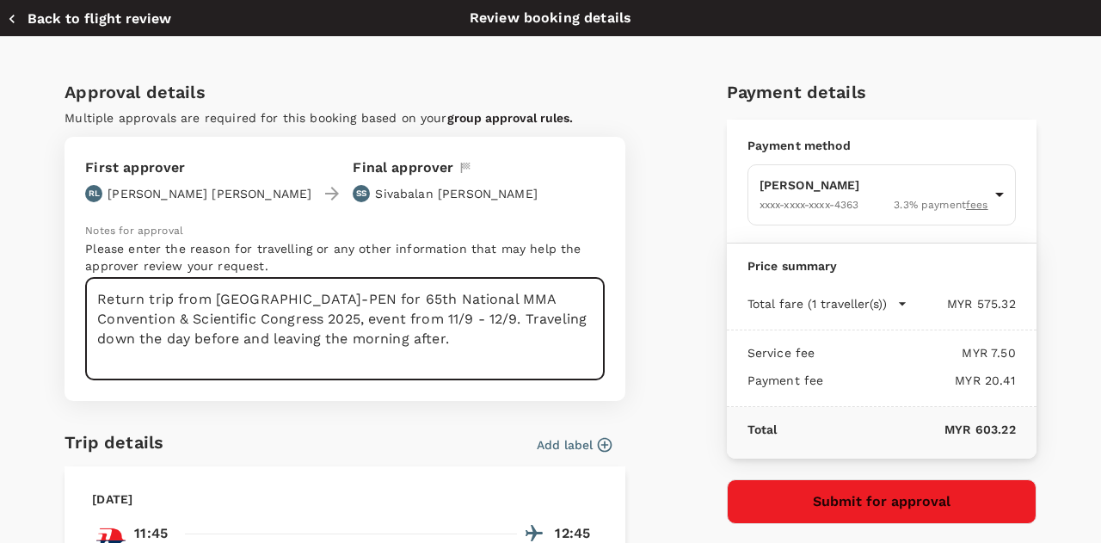
type textarea "Return trip from KUL-PEN for 65th National MMA Convention & Scientific Congress…"
click at [374, 266] on p "Please enter the reason for travelling or any other information that may help t…" at bounding box center [345, 257] width 520 height 34
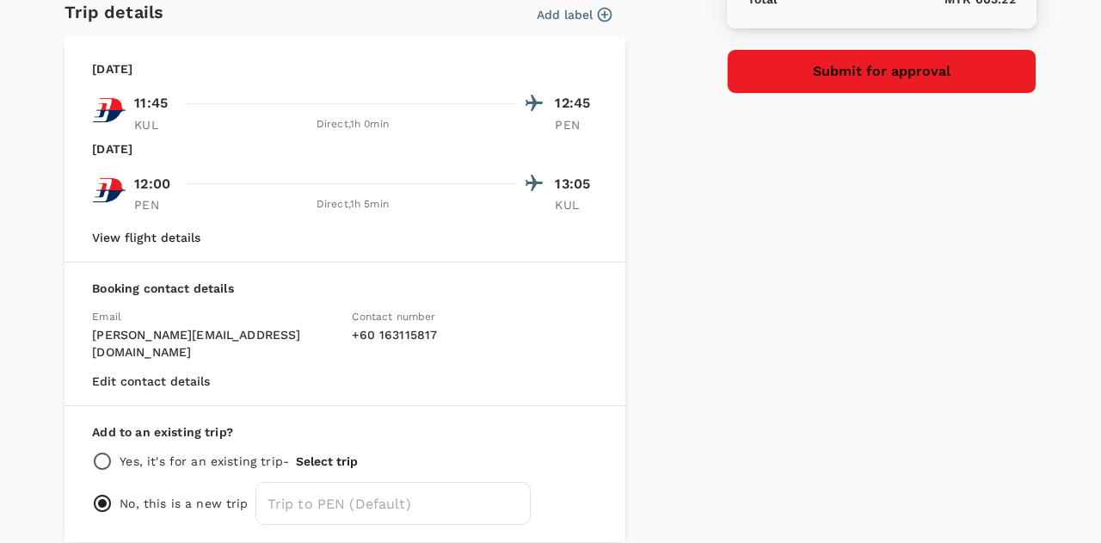
scroll to position [488, 0]
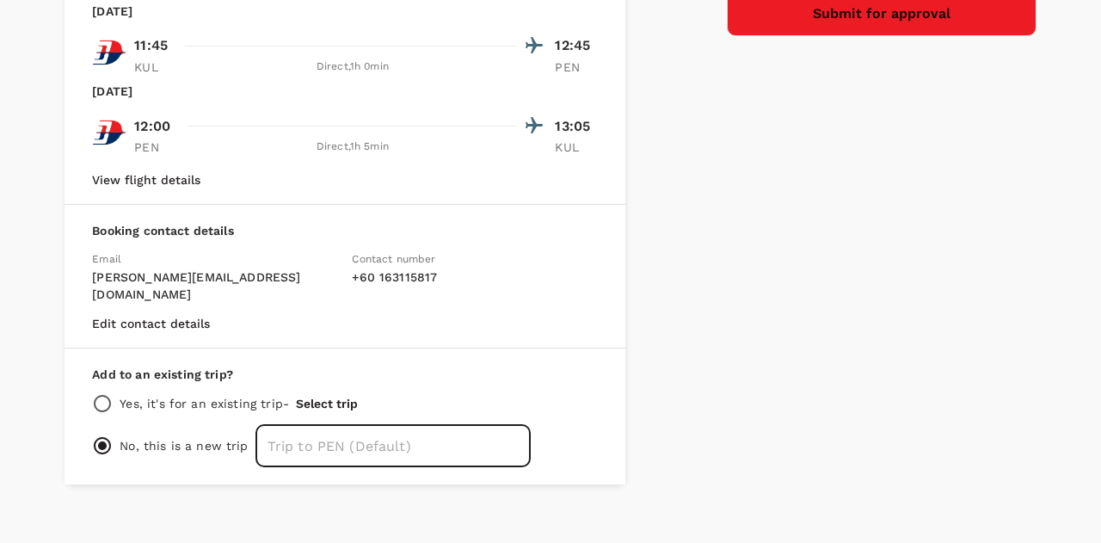
click at [296, 424] on input "text" at bounding box center [392, 445] width 275 height 43
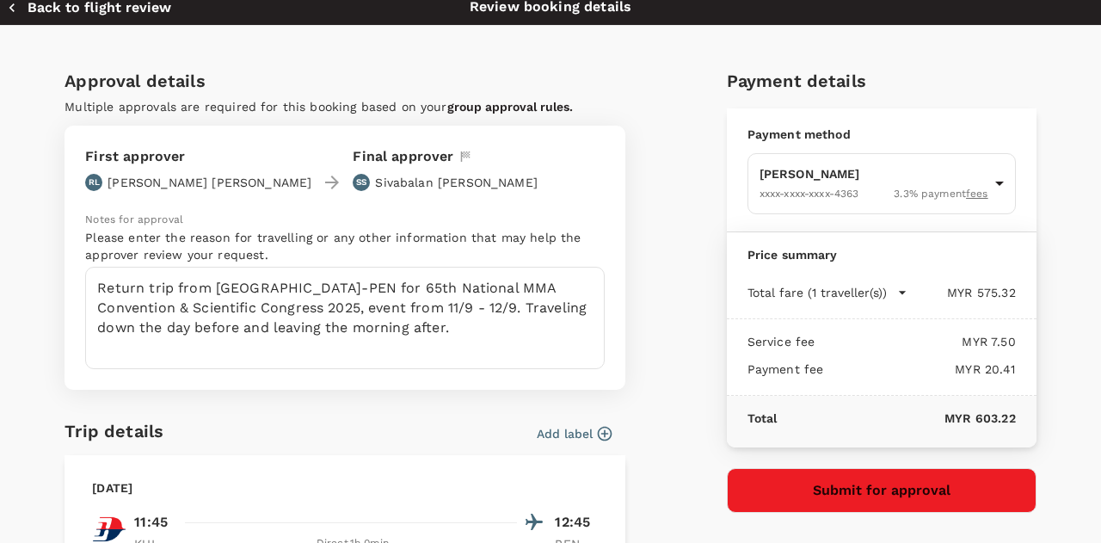
scroll to position [0, 0]
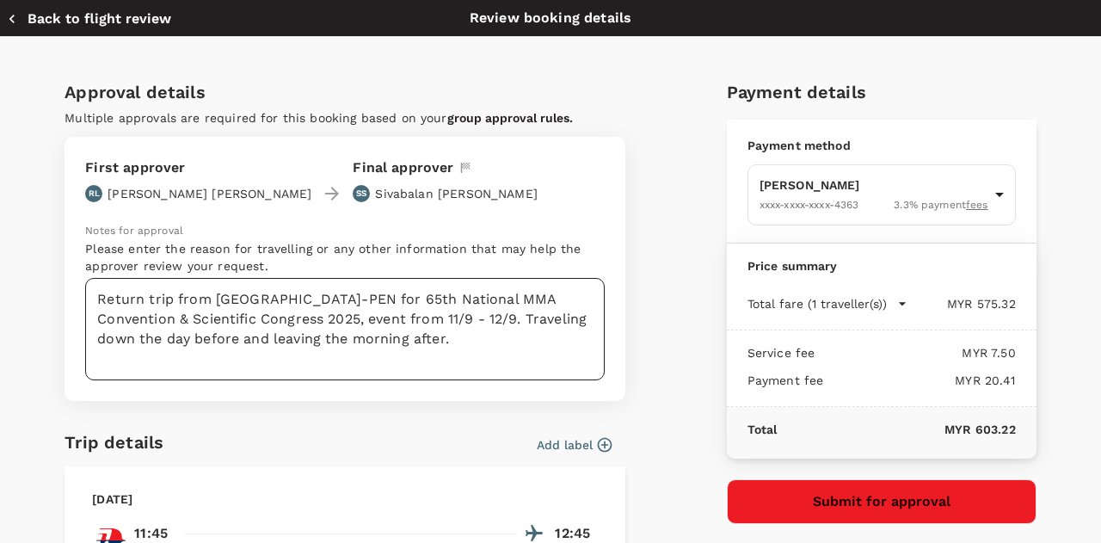
type input "65th MMA Convention"
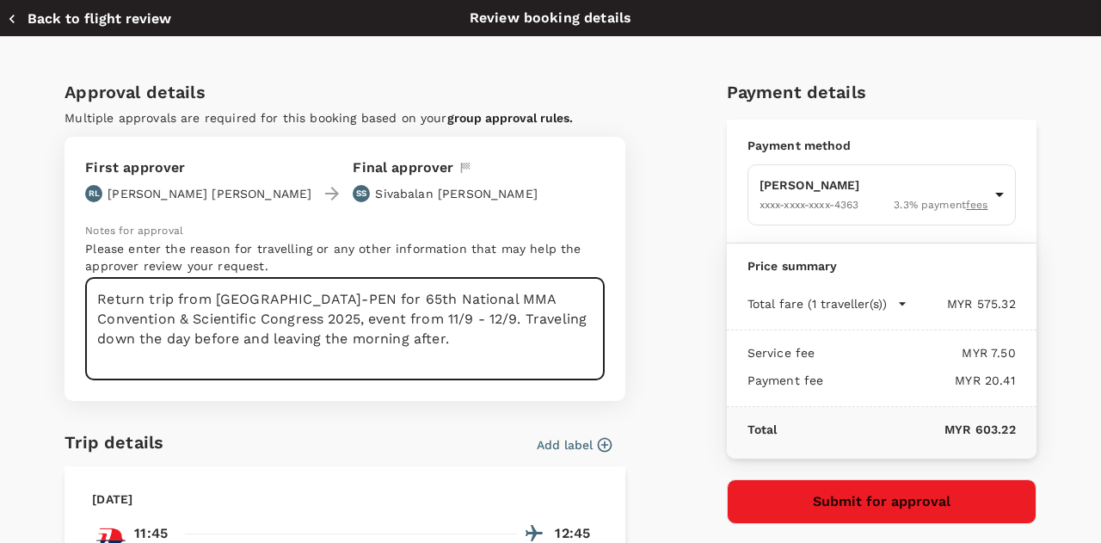
click at [397, 336] on textarea "Return trip from KUL-PEN for 65th National MMA Convention & Scientific Congress…" at bounding box center [345, 329] width 520 height 102
click at [305, 297] on textarea "Return trip from KUL-PEN for 65th National MMA Convention & Scientific Congress…" at bounding box center [345, 329] width 520 height 102
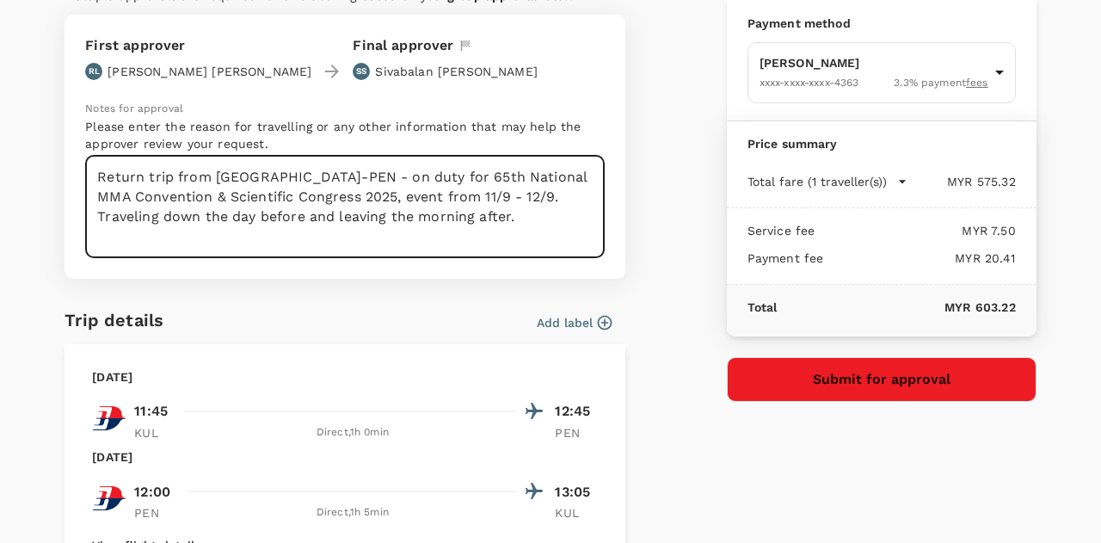
scroll to position [123, 0]
type textarea "Return trip from KUL-PEN - on duty for 65th National MMA Convention & Scientifi…"
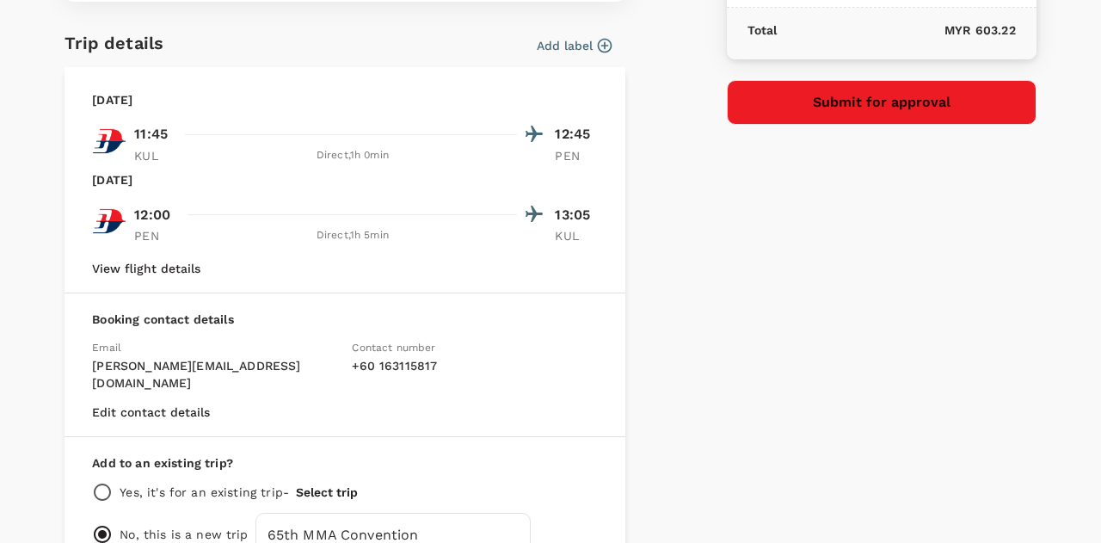
scroll to position [393, 0]
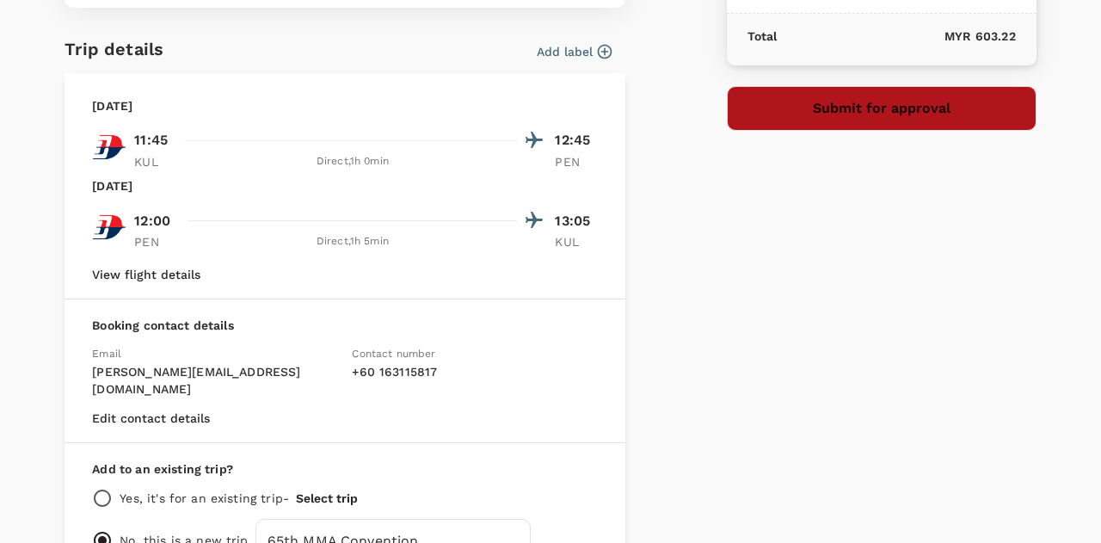
click at [814, 116] on button "Submit for approval" at bounding box center [882, 108] width 310 height 45
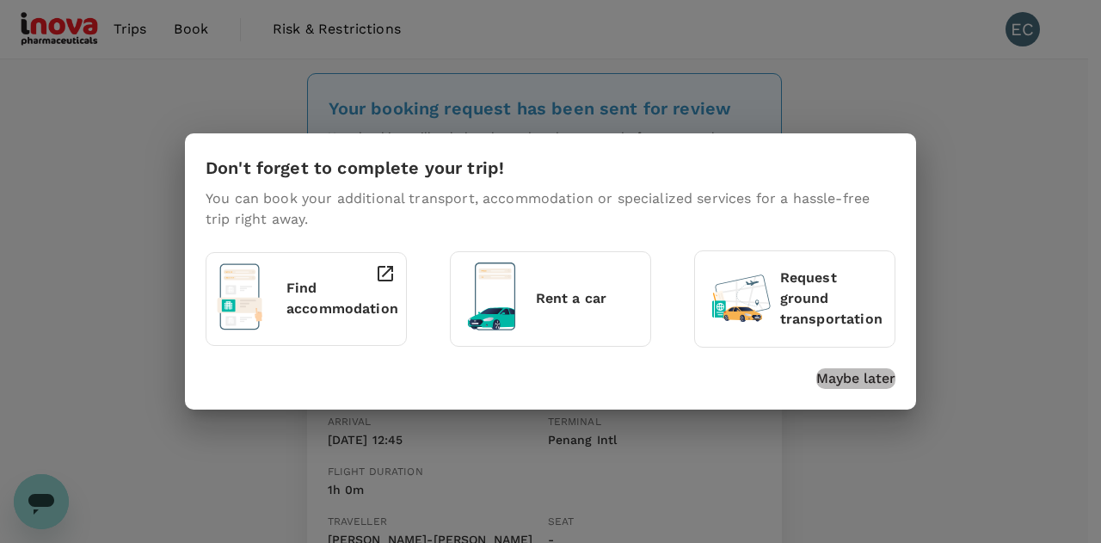
click at [858, 374] on p "Maybe later" at bounding box center [855, 378] width 79 height 21
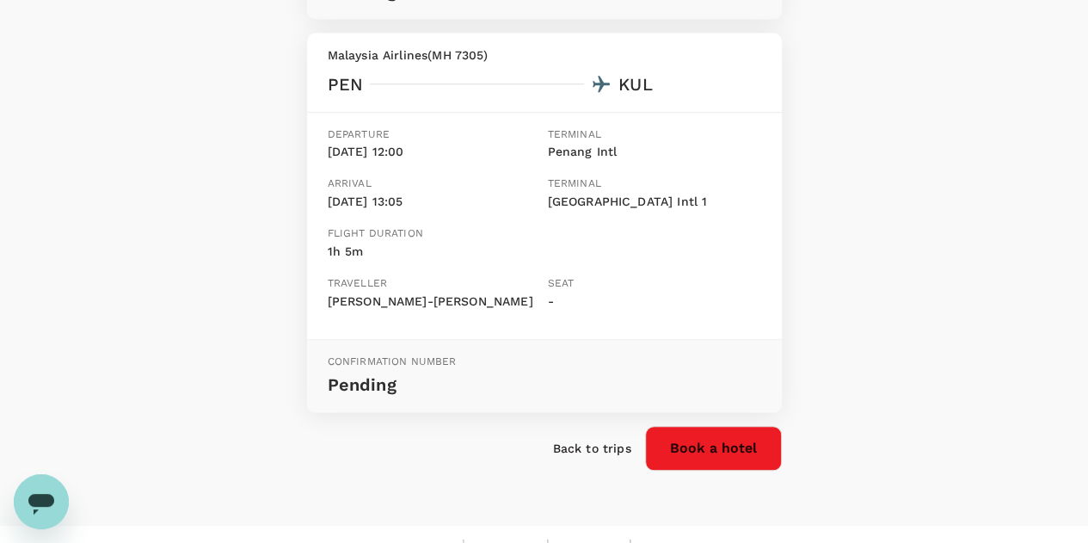
scroll to position [656, 0]
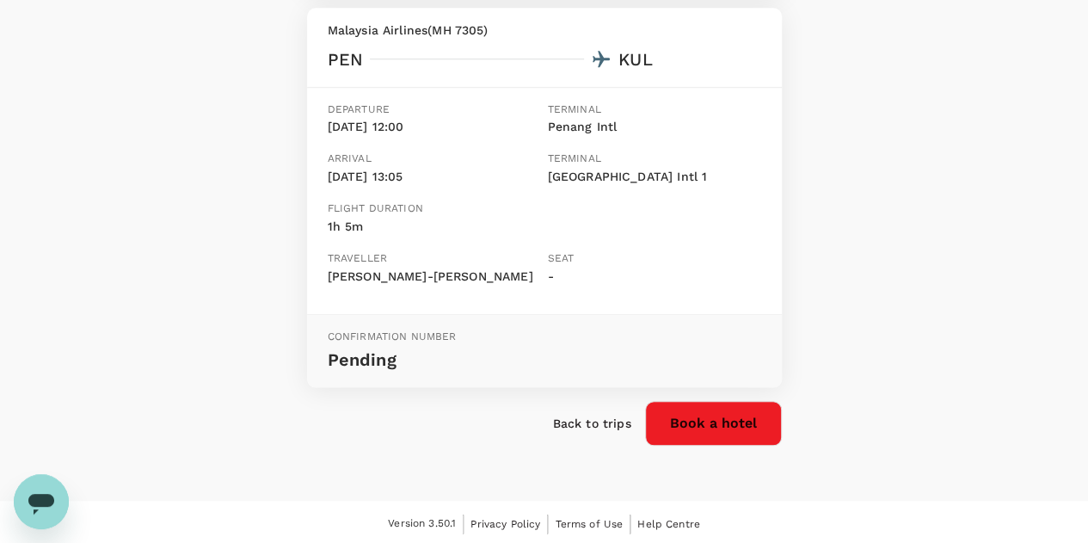
click at [597, 434] on div "Back to trips Book a hotel" at bounding box center [537, 416] width 489 height 58
click at [591, 426] on p "Back to trips" at bounding box center [592, 423] width 78 height 17
